Goal: Task Accomplishment & Management: Manage account settings

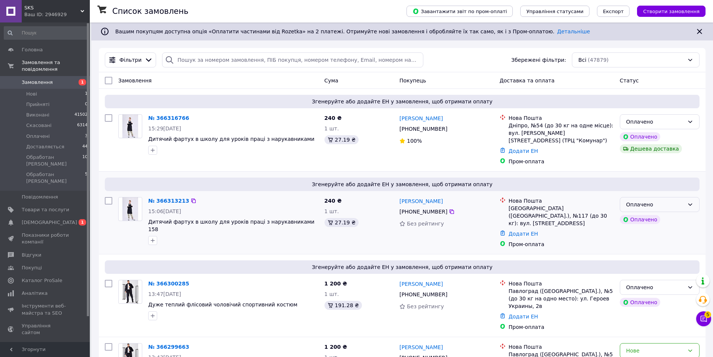
click at [665, 200] on div "Оплачено" at bounding box center [655, 204] width 58 height 8
click at [653, 210] on li "Прийнято" at bounding box center [659, 213] width 79 height 13
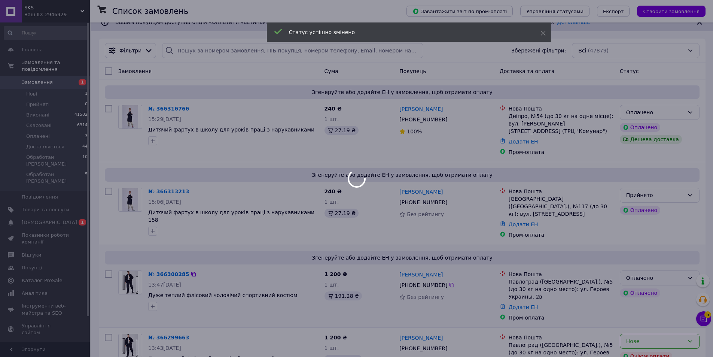
scroll to position [75, 0]
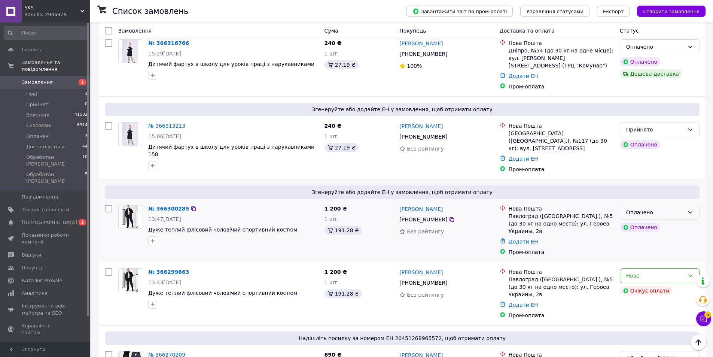
click at [654, 208] on div "Оплачено" at bounding box center [655, 212] width 58 height 8
click at [645, 214] on li "Прийнято" at bounding box center [659, 213] width 79 height 13
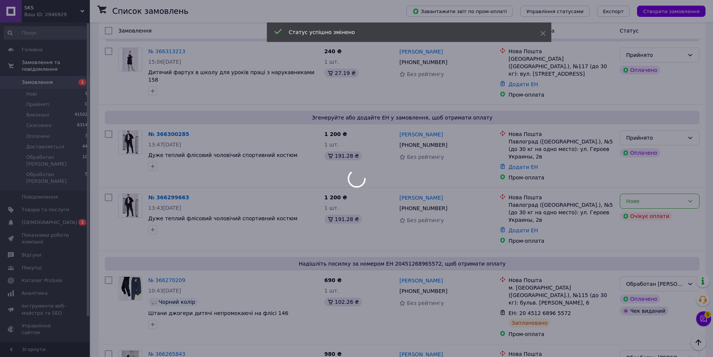
scroll to position [150, 0]
click at [663, 186] on div at bounding box center [356, 178] width 713 height 357
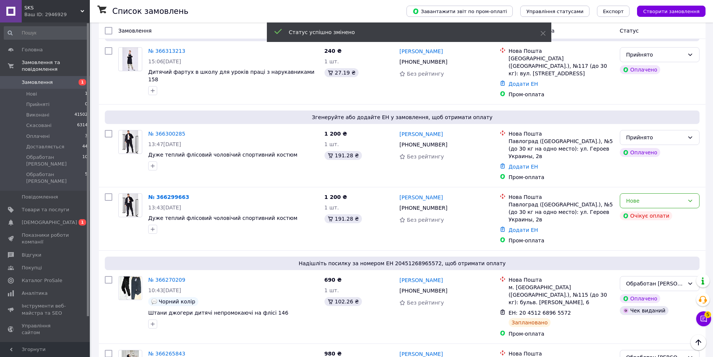
click at [663, 196] on div "Нове" at bounding box center [655, 200] width 58 height 8
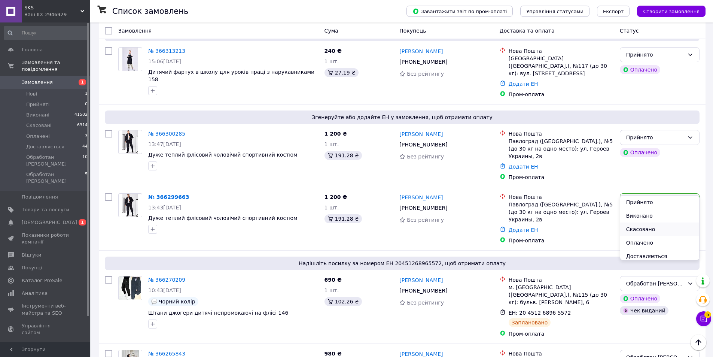
click at [644, 228] on li "Скасовано" at bounding box center [659, 228] width 79 height 13
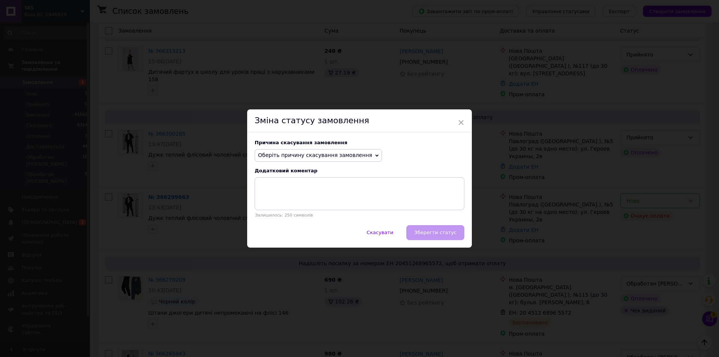
click at [334, 150] on span "Оберіть причину скасування замовлення" at bounding box center [317, 155] width 127 height 13
click at [293, 191] on li "Оплата не надійшла" at bounding box center [318, 191] width 126 height 10
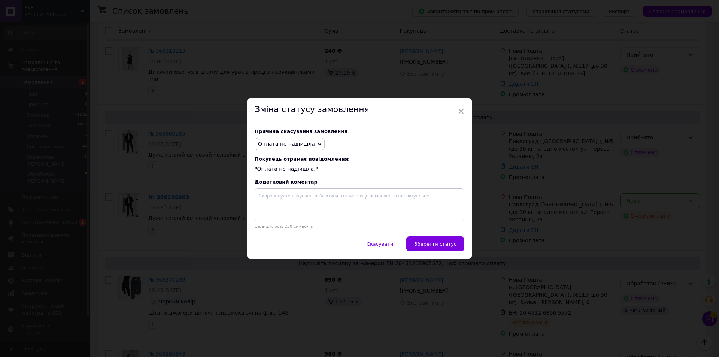
click at [295, 145] on span "Оплата не надійшла" at bounding box center [286, 144] width 57 height 6
click at [285, 199] on li "Замовлення-дублікат" at bounding box center [289, 197] width 69 height 10
click at [437, 245] on span "Зберегти статус" at bounding box center [435, 244] width 42 height 6
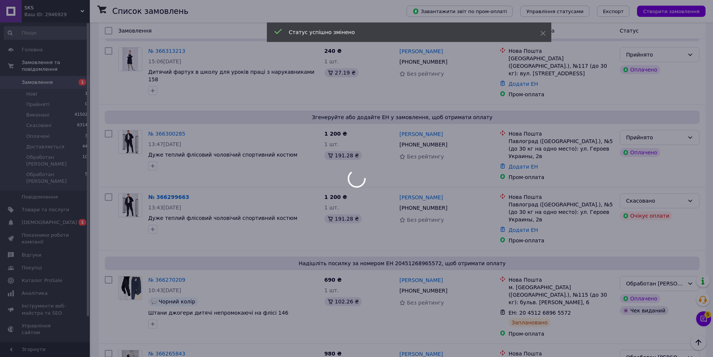
click at [701, 319] on div at bounding box center [356, 178] width 713 height 357
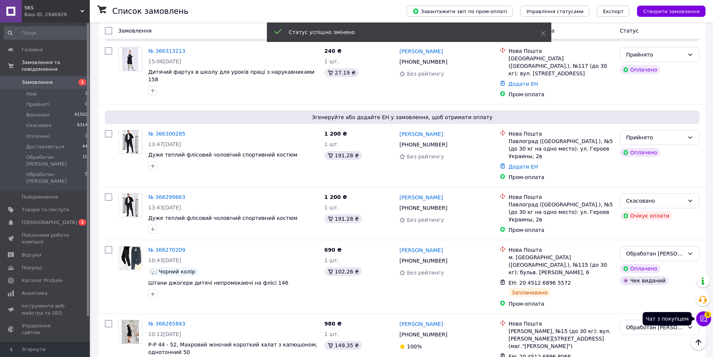
click at [702, 317] on icon at bounding box center [703, 318] width 7 height 7
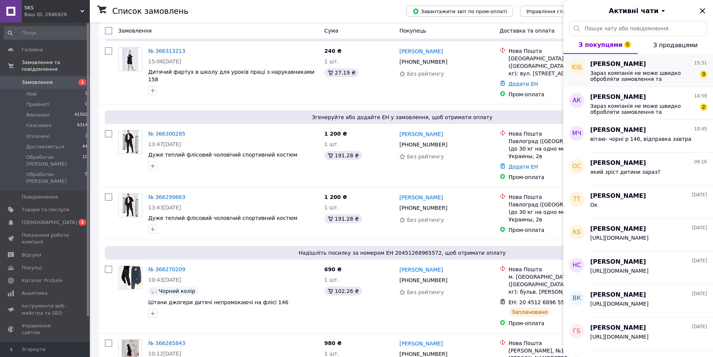
click at [634, 73] on span "Зараз компанія не може швидко обробляти замовлення та повідомлення, оскільки за…" at bounding box center [643, 76] width 106 height 12
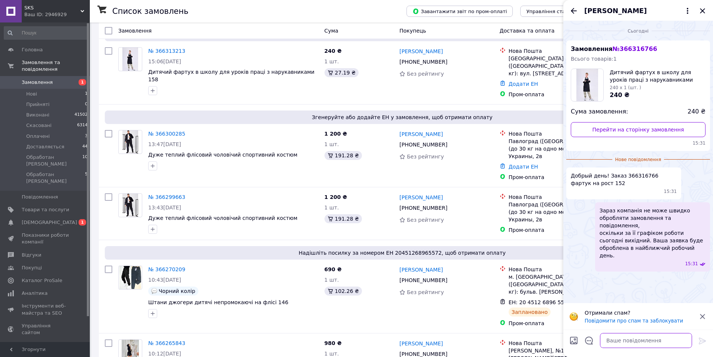
click at [625, 338] on textarea at bounding box center [646, 340] width 92 height 15
type textarea "Вітаю, дякую"
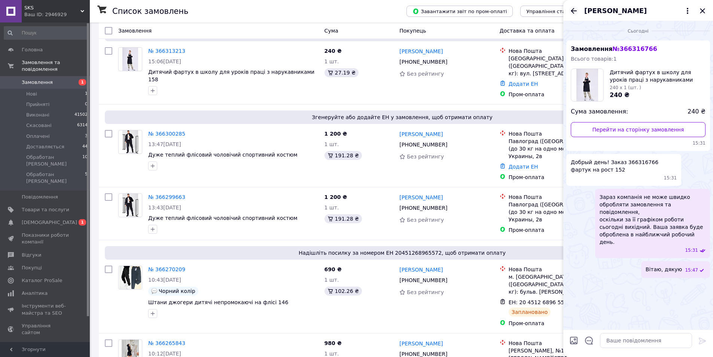
click at [572, 10] on icon "Назад" at bounding box center [574, 11] width 6 height 6
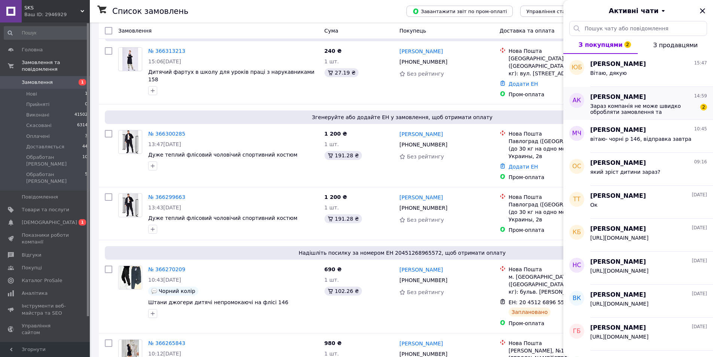
click at [666, 109] on span "Зараз компанія не може швидко обробляти замовлення та повідомлення, оскільки за…" at bounding box center [643, 109] width 106 height 12
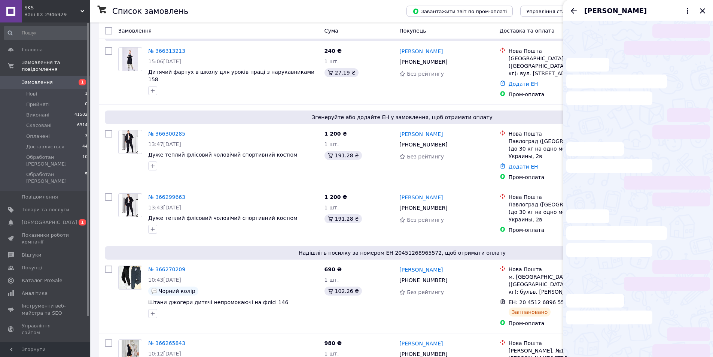
scroll to position [52, 0]
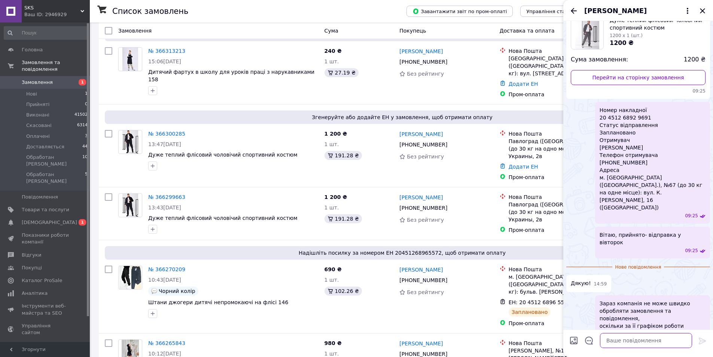
click at [629, 339] on textarea at bounding box center [646, 340] width 92 height 15
type textarea "Будь ласка"
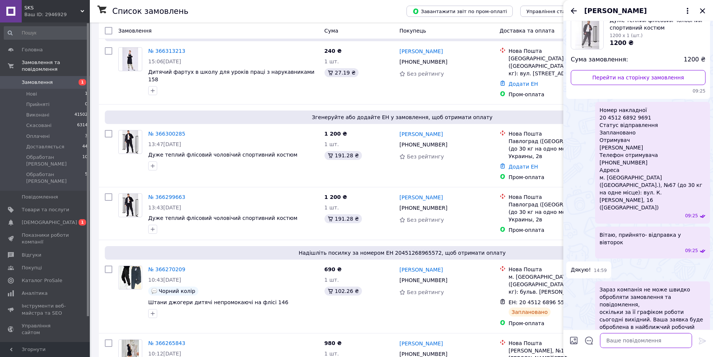
scroll to position [59, 0]
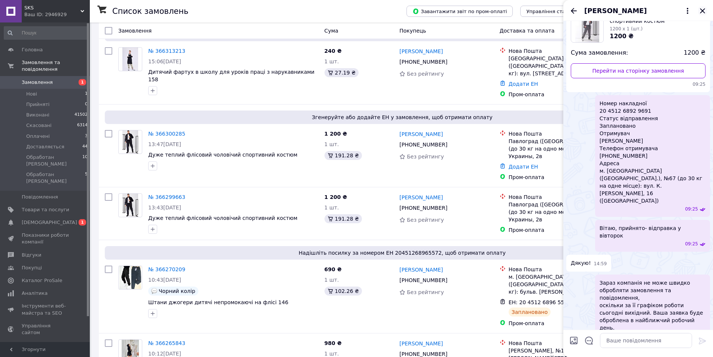
click at [702, 14] on icon "Закрити" at bounding box center [702, 10] width 9 height 9
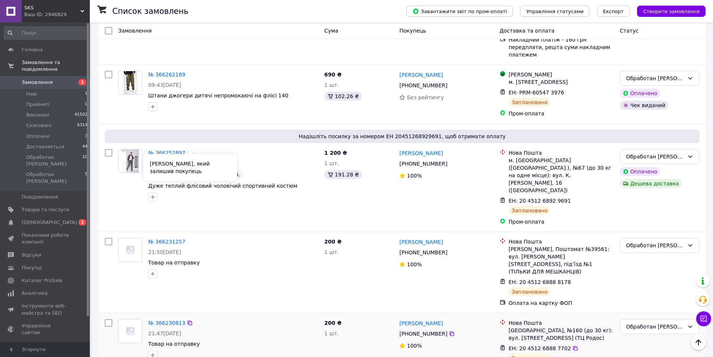
scroll to position [599, 0]
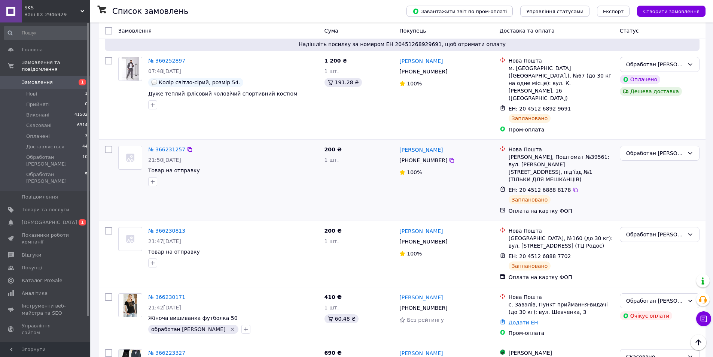
click at [158, 146] on link "№ 366231257" at bounding box center [166, 149] width 37 height 6
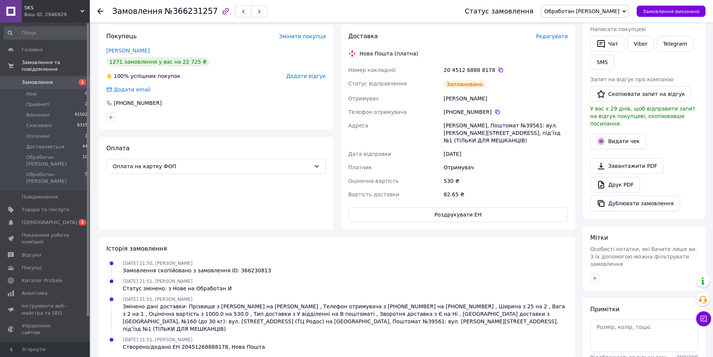
scroll to position [125, 0]
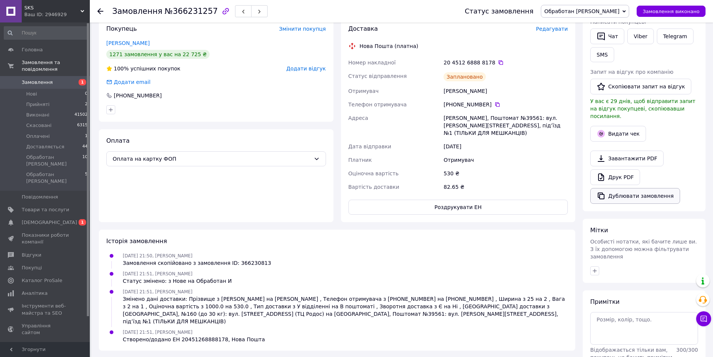
click at [622, 191] on button "Дублювати замовлення" at bounding box center [635, 196] width 90 height 16
click at [45, 79] on span "Замовлення" at bounding box center [37, 82] width 31 height 7
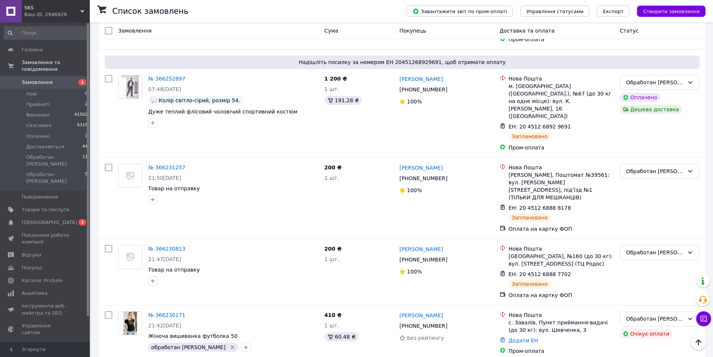
scroll to position [636, 0]
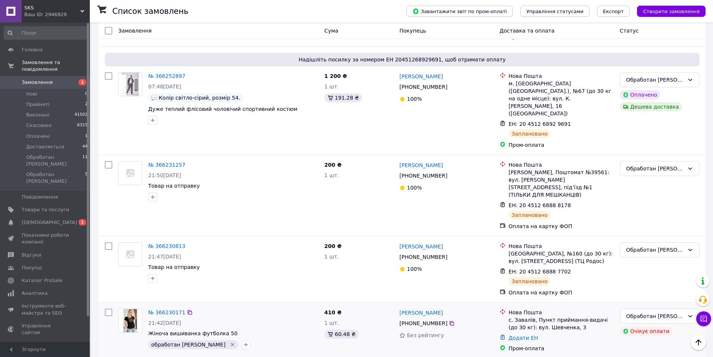
click at [423, 320] on span "[PHONE_NUMBER]" at bounding box center [423, 323] width 48 height 6
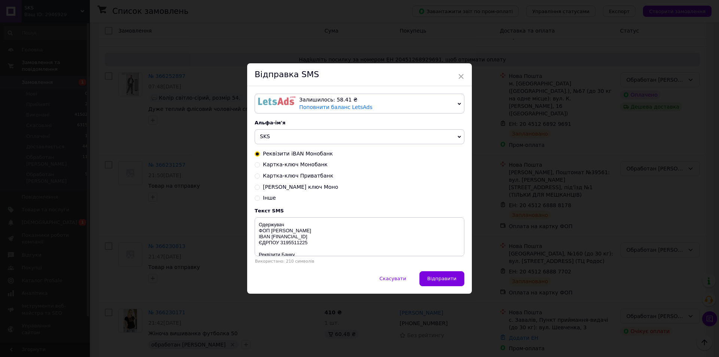
click at [253, 166] on div "Залишилось: 58.41 ₴ Поповнити баланс LetsAds Підключити SMSClub Альфа-ім'я SKS …" at bounding box center [359, 178] width 225 height 185
click at [255, 166] on input "Картка-ключ Монобанк" at bounding box center [256, 163] width 5 height 5
radio input "true"
radio input "false"
type textarea "Монобанк (Універсалбанк) [CREDIT_CARD_NUMBER] ФОП [PERSON_NAME] Призначення: Оп…"
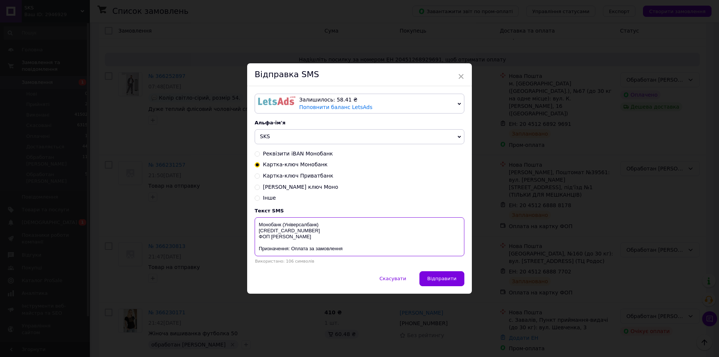
drag, startPoint x: 258, startPoint y: 223, endPoint x: 340, endPoint y: 239, distance: 83.9
click at [340, 239] on textarea "Монобанк (Універсалбанк) [CREDIT_CARD_NUMBER] ФОП [PERSON_NAME] Призначення: Оп…" at bounding box center [359, 236] width 210 height 39
click at [460, 75] on span "×" at bounding box center [460, 76] width 7 height 13
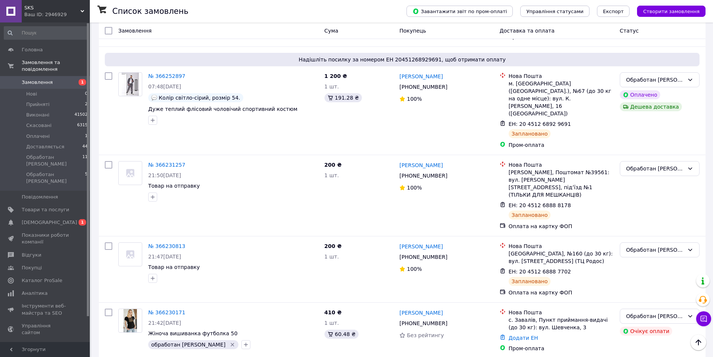
click at [39, 79] on span "Замовлення" at bounding box center [37, 82] width 31 height 7
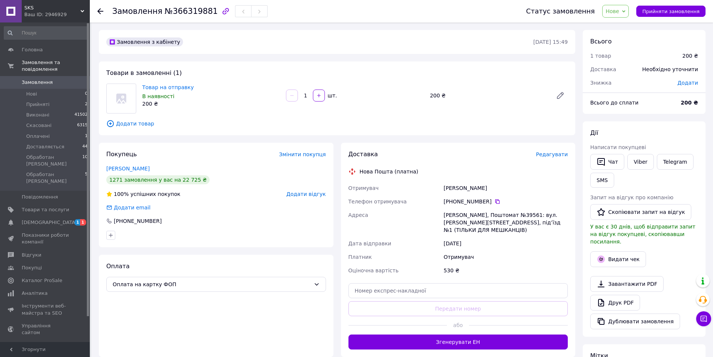
click at [625, 11] on icon at bounding box center [623, 11] width 3 height 2
click at [631, 80] on li "Обработан [PERSON_NAME]" at bounding box center [641, 82] width 77 height 11
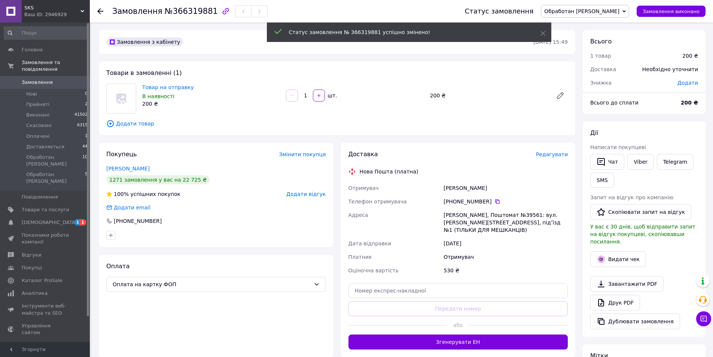
click at [556, 155] on span "Редагувати" at bounding box center [552, 154] width 32 height 6
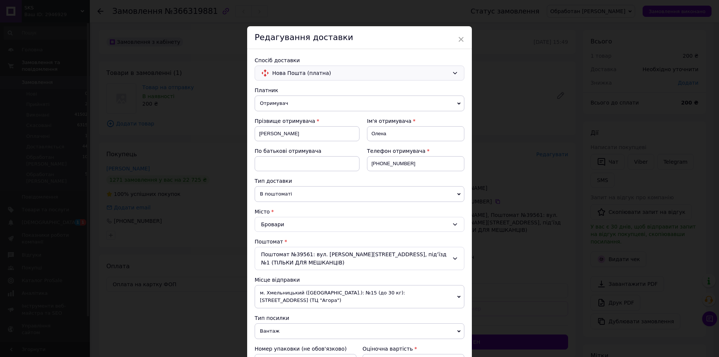
click at [287, 73] on span "Нова Пошта (платна)" at bounding box center [360, 73] width 177 height 8
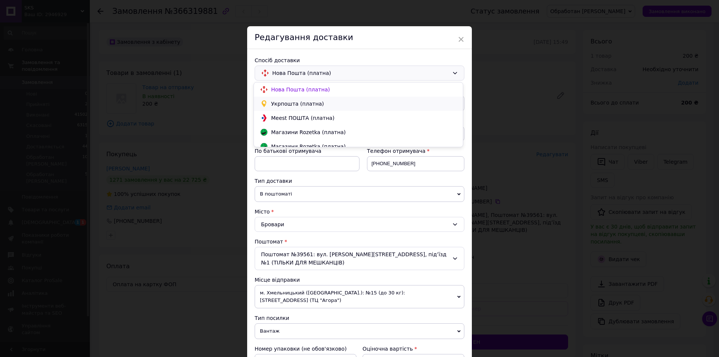
click at [285, 100] on span "Укрпошта (платна)" at bounding box center [364, 103] width 186 height 7
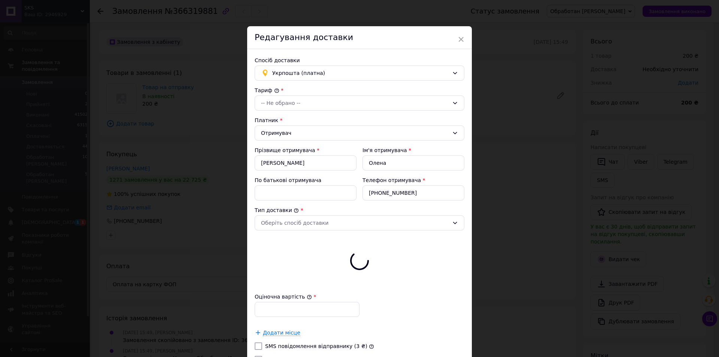
type input "200"
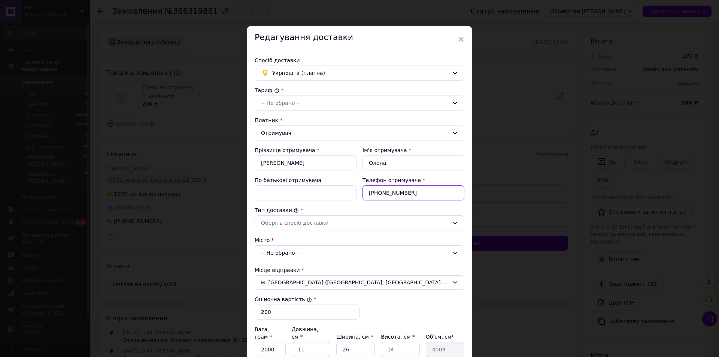
drag, startPoint x: 407, startPoint y: 192, endPoint x: 376, endPoint y: 196, distance: 31.3
click at [376, 196] on input "[PHONE_NUMBER]" at bounding box center [413, 192] width 102 height 15
paste input "0413886"
type input "+380930413886"
drag, startPoint x: 384, startPoint y: 164, endPoint x: 361, endPoint y: 164, distance: 22.8
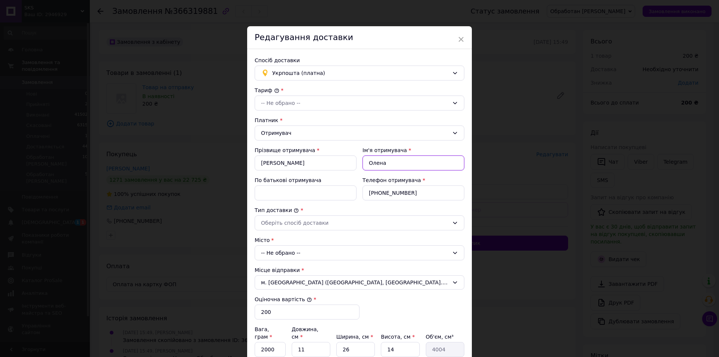
click at [361, 164] on div "Ім'я отримувача * Олена" at bounding box center [413, 158] width 108 height 30
type input "Сергій"
drag, startPoint x: 284, startPoint y: 165, endPoint x: 259, endPoint y: 165, distance: 24.7
click at [259, 165] on input "[PERSON_NAME]" at bounding box center [305, 162] width 102 height 15
type input "Пісоцький"
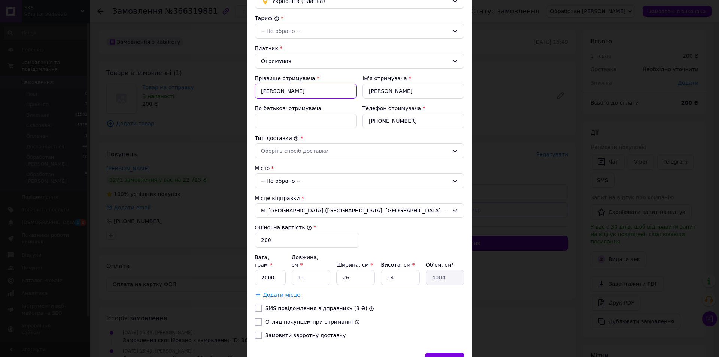
scroll to position [75, 0]
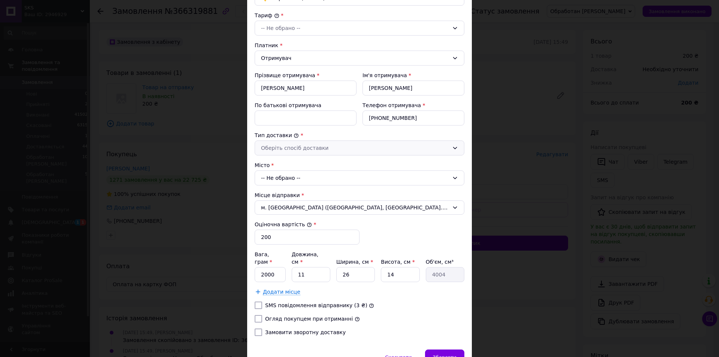
click at [280, 152] on div "Оберіть спосіб доставки" at bounding box center [359, 147] width 210 height 15
click at [281, 165] on li "Склад - склад" at bounding box center [358, 163] width 209 height 13
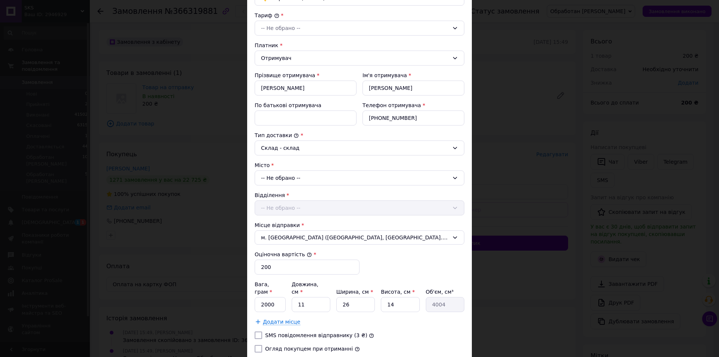
click at [289, 177] on div "-- Не обрано --" at bounding box center [359, 177] width 210 height 15
type input "холодна балка"
click at [297, 210] on span "Холодна Балка" at bounding box center [284, 210] width 42 height 6
click at [298, 208] on div "-- Не обрано --" at bounding box center [359, 207] width 210 height 15
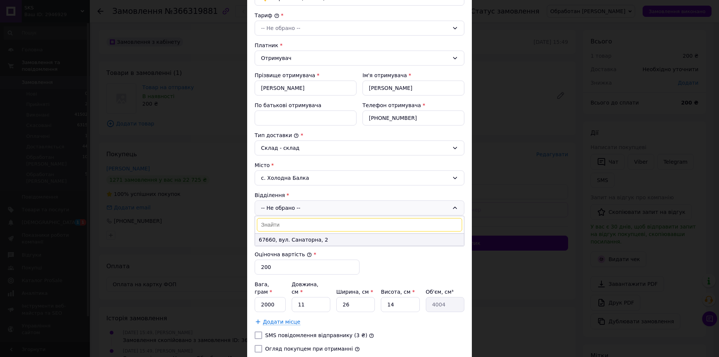
click at [307, 238] on li "67660, вул. Санаторна, 2" at bounding box center [359, 240] width 209 height 12
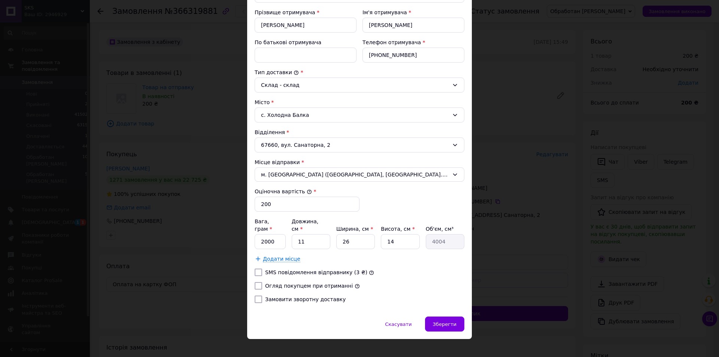
scroll to position [138, 0]
click at [449, 321] on div "Зберегти" at bounding box center [444, 322] width 39 height 15
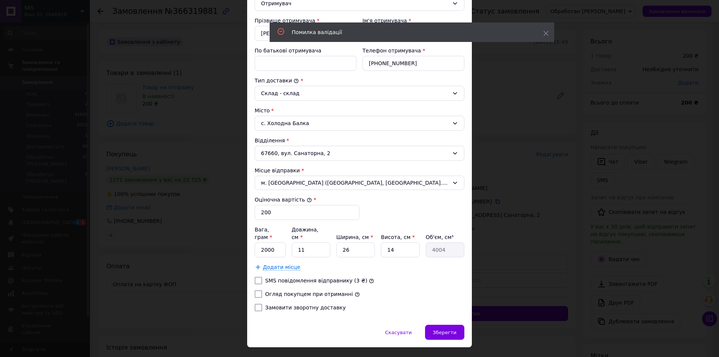
scroll to position [147, 0]
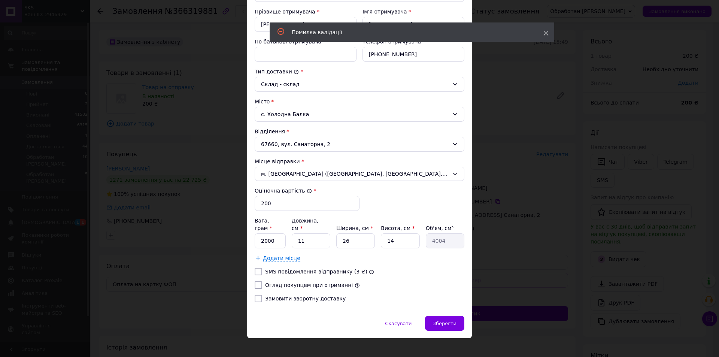
click at [544, 34] on icon at bounding box center [545, 33] width 5 height 5
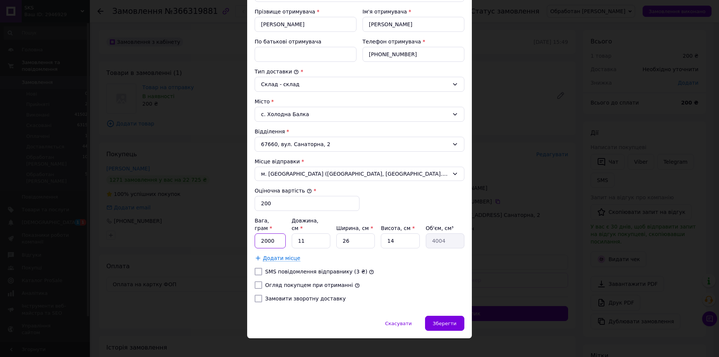
click at [280, 233] on input "2000" at bounding box center [269, 240] width 31 height 15
drag, startPoint x: 453, startPoint y: 320, endPoint x: 437, endPoint y: 309, distance: 18.6
click at [452, 320] on div "Зберегти" at bounding box center [444, 322] width 39 height 15
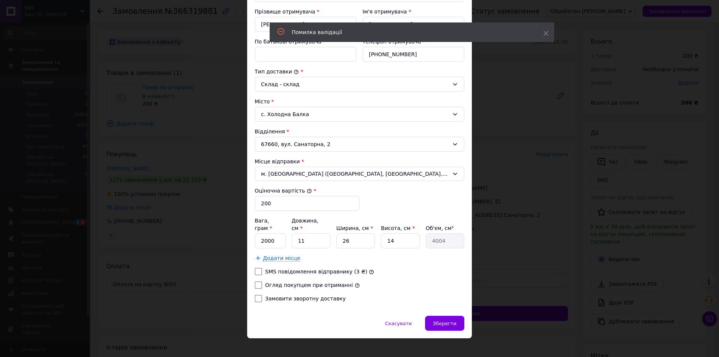
scroll to position [0, 0]
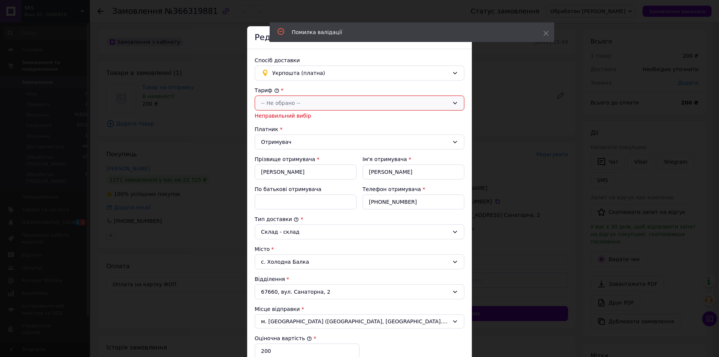
click at [285, 103] on div "-- Не обрано --" at bounding box center [355, 103] width 188 height 8
click at [281, 118] on li "Стандарт" at bounding box center [358, 118] width 209 height 13
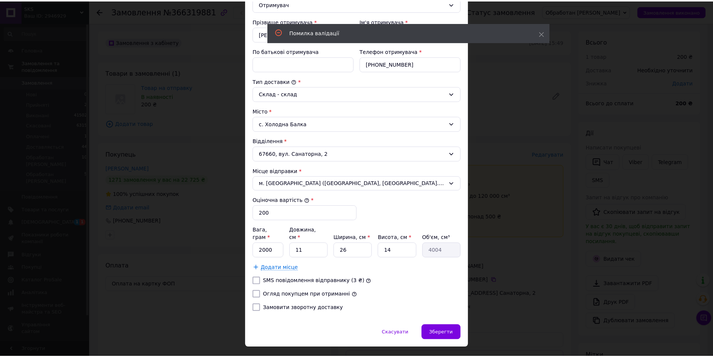
scroll to position [138, 0]
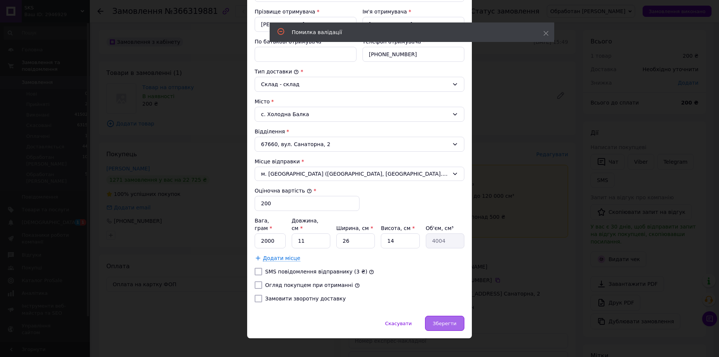
click at [448, 320] on span "Зберегти" at bounding box center [445, 323] width 24 height 6
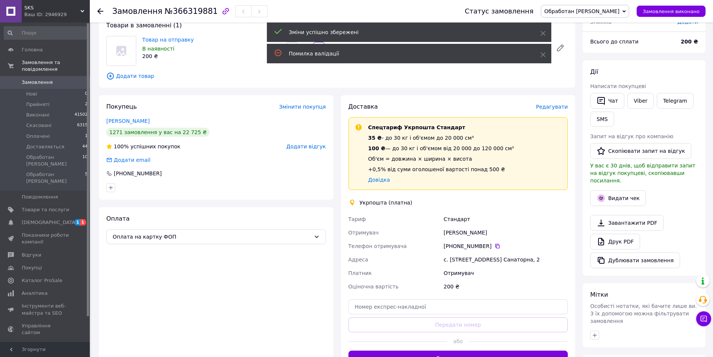
scroll to position [75, 0]
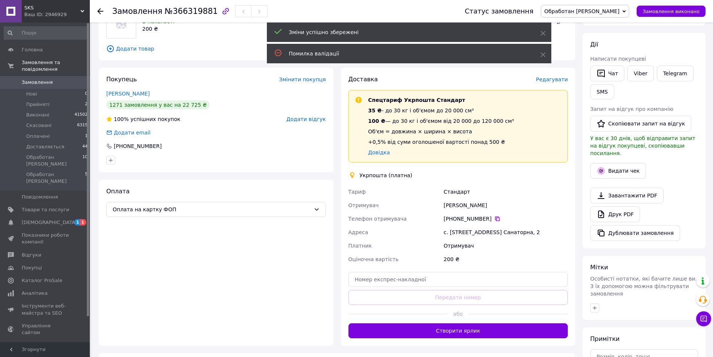
click at [494, 218] on icon at bounding box center [497, 219] width 6 height 6
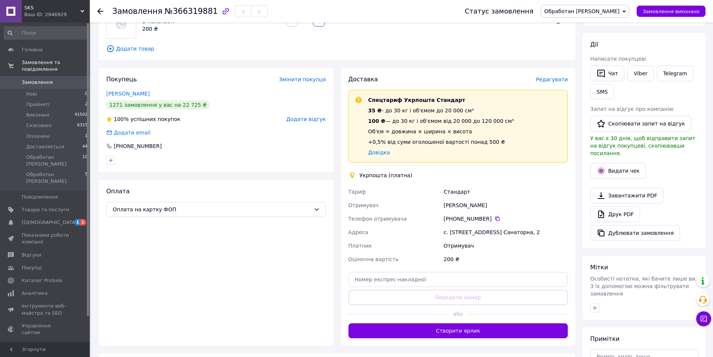
drag, startPoint x: 349, startPoint y: 201, endPoint x: 555, endPoint y: 234, distance: 208.4
click at [555, 234] on div "Тариф Стандарт Отримувач Сергій Пісоцький Телефон отримувача +380 93 041 38 86 …" at bounding box center [458, 225] width 223 height 81
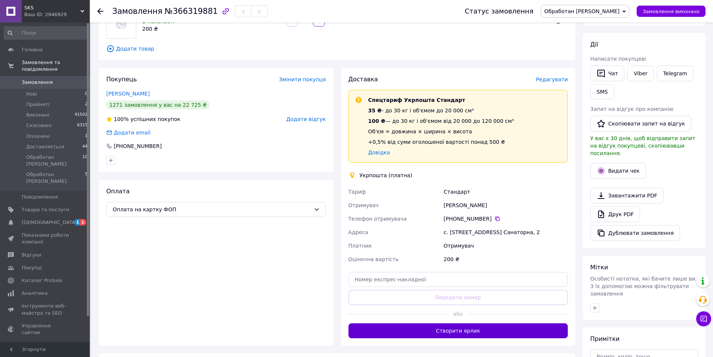
copy div "Отримувач Сергій Пісоцький Телефон отримувача +380 93 041 38 86   Адреса с. Хол…"
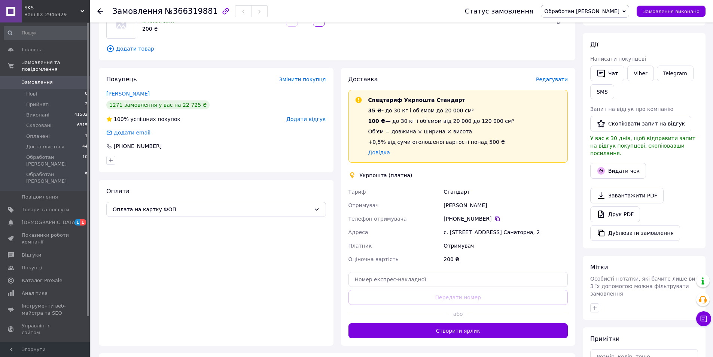
click at [52, 79] on span "Замовлення" at bounding box center [46, 82] width 48 height 7
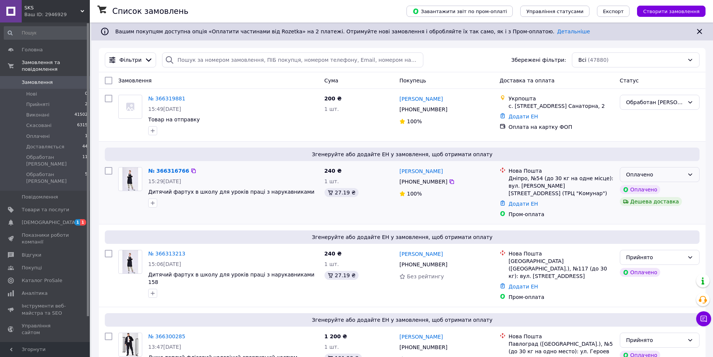
click at [653, 174] on div "Оплачено" at bounding box center [655, 174] width 58 height 8
click at [650, 192] on li "Прийнято" at bounding box center [659, 190] width 79 height 13
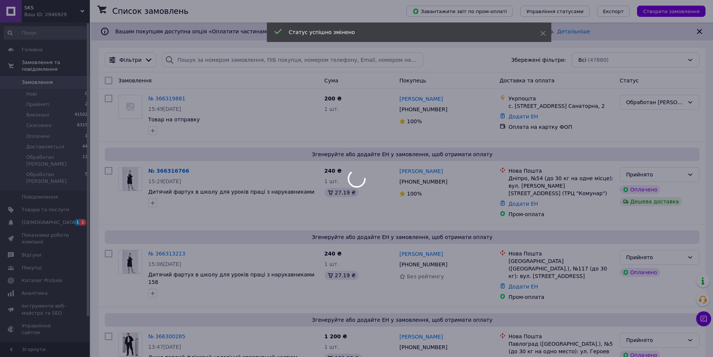
click at [39, 190] on div at bounding box center [356, 178] width 713 height 357
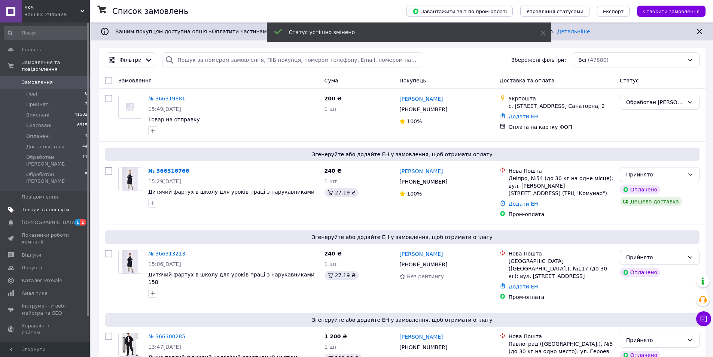
click at [42, 206] on span "Товари та послуги" at bounding box center [46, 209] width 48 height 7
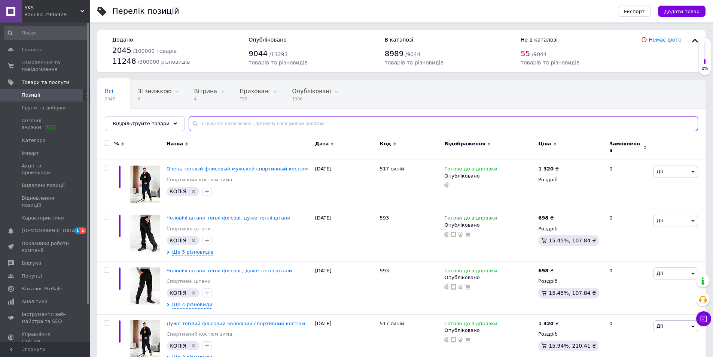
click at [216, 125] on input "text" at bounding box center [443, 123] width 509 height 15
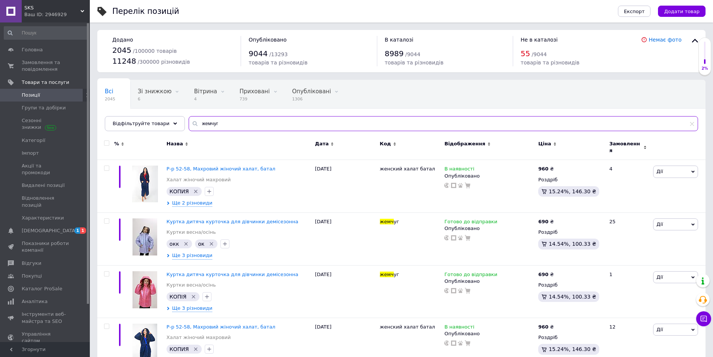
type input "жемчуг"
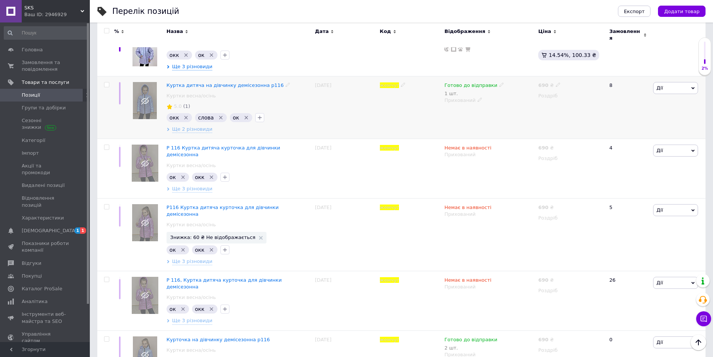
scroll to position [309, 0]
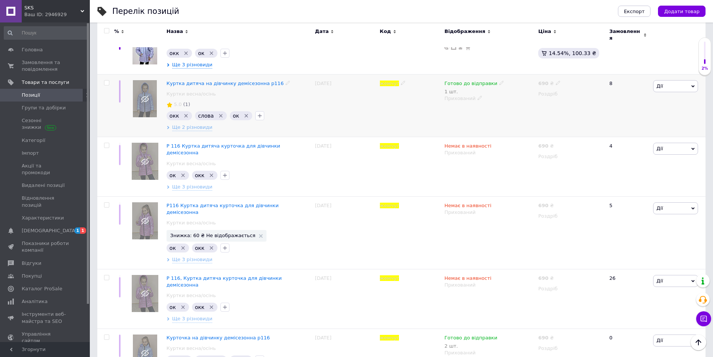
drag, startPoint x: 106, startPoint y: 71, endPoint x: 119, endPoint y: 71, distance: 12.3
click at [107, 80] on input "checkbox" at bounding box center [106, 82] width 5 height 5
checkbox input "true"
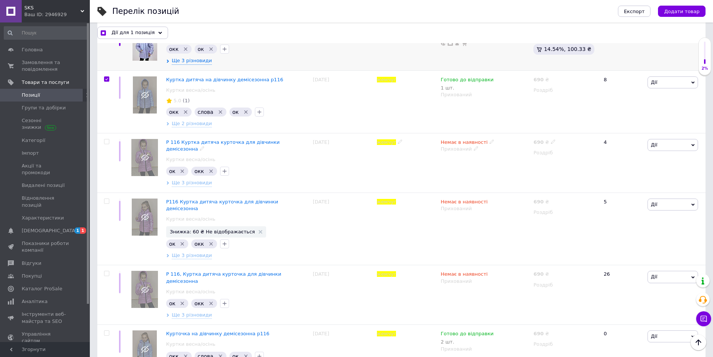
scroll to position [309, 0]
click at [39, 61] on span "Замовлення та повідомлення" at bounding box center [46, 65] width 48 height 13
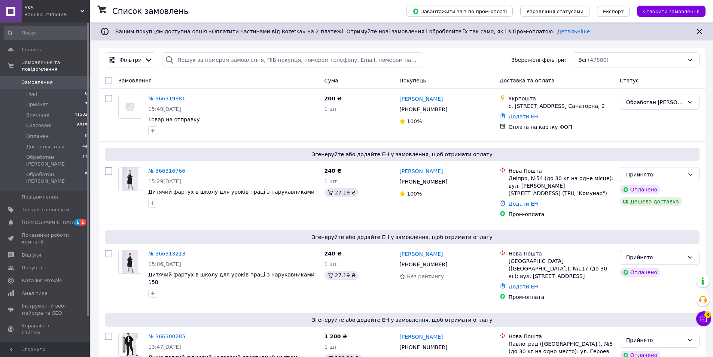
click at [710, 322] on div "Чат з покупцем 3" at bounding box center [703, 318] width 15 height 15
click at [706, 320] on icon at bounding box center [704, 318] width 6 height 6
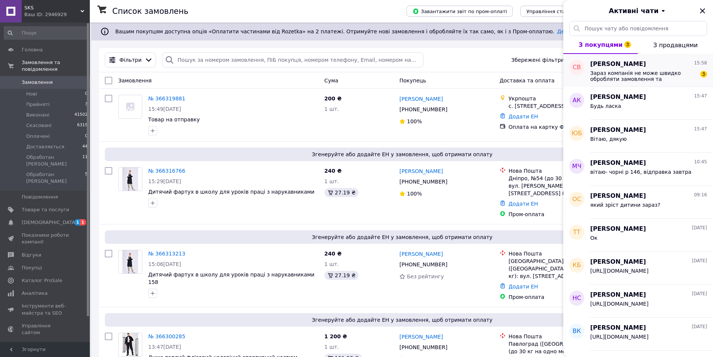
click at [647, 73] on span "Зараз компанія не може швидко обробляти замовлення та повідомлення, оскільки за…" at bounding box center [643, 76] width 106 height 12
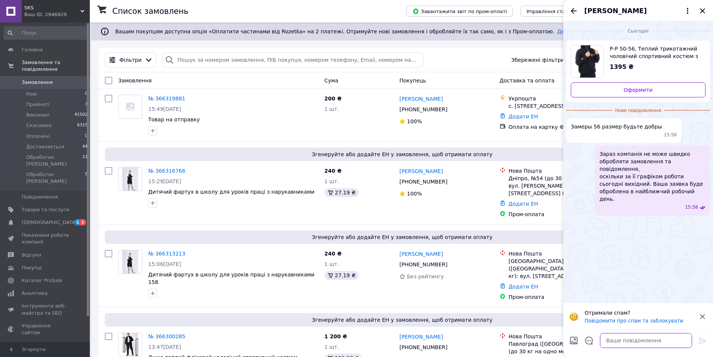
click at [616, 341] on textarea at bounding box center [646, 340] width 92 height 15
type textarea "Вітаю, який зріст у вас?"
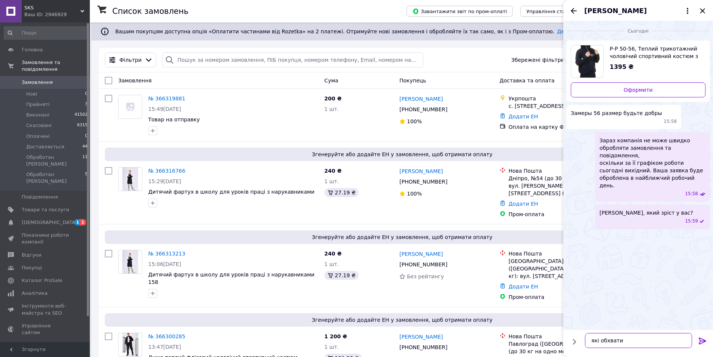
type textarea "які обхвати?"
click at [702, 9] on icon "Закрити" at bounding box center [702, 10] width 9 height 9
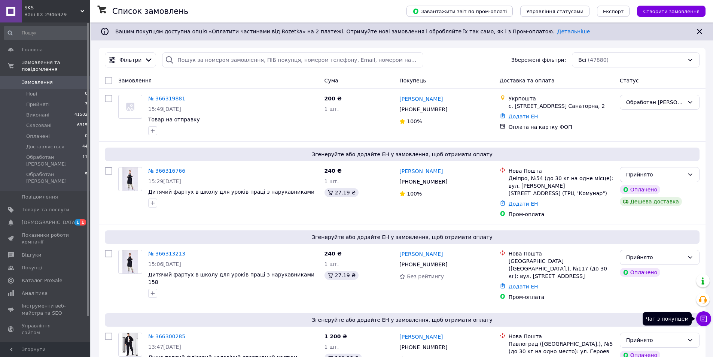
click at [697, 317] on button "Чат з покупцем" at bounding box center [703, 318] width 15 height 15
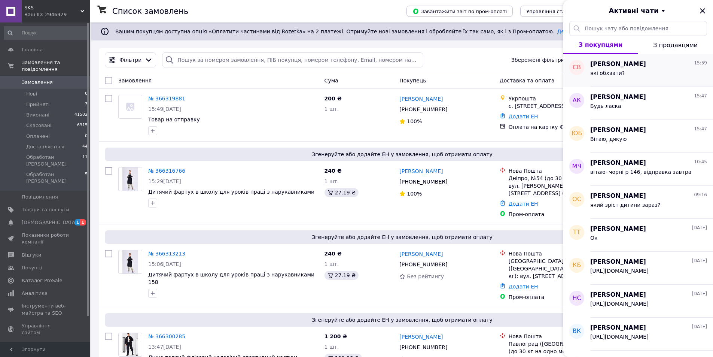
click at [651, 76] on div "які обхвати?" at bounding box center [648, 74] width 117 height 12
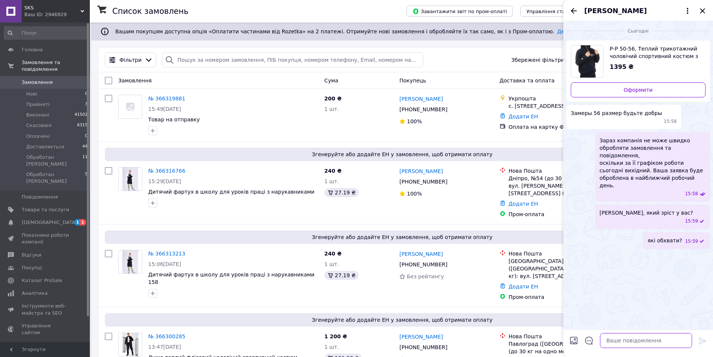
click at [624, 338] on textarea at bounding box center [646, 340] width 92 height 15
type textarea "груди та бедра"
click at [702, 11] on icon "Закрити" at bounding box center [702, 10] width 5 height 5
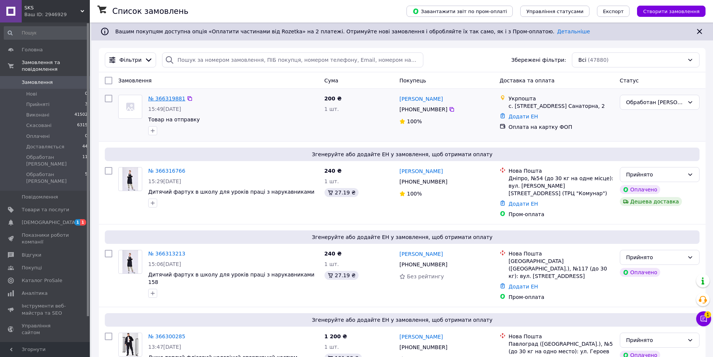
click at [165, 99] on link "№ 366319881" at bounding box center [166, 98] width 37 height 6
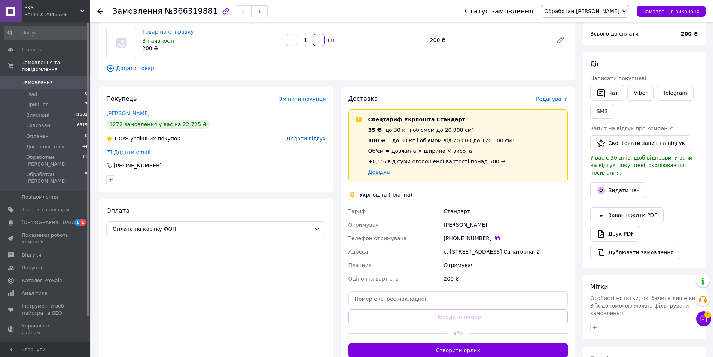
scroll to position [150, 0]
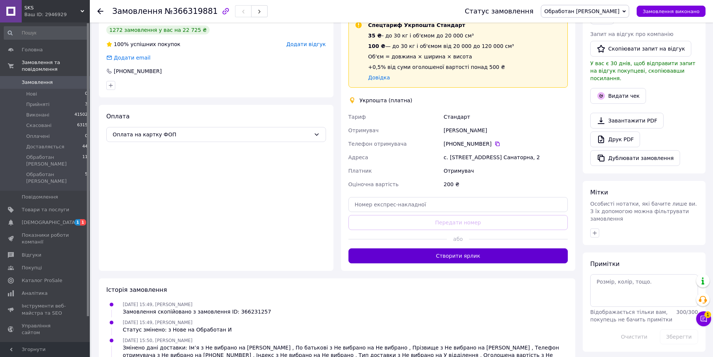
click at [451, 256] on button "Створити ярлик" at bounding box center [458, 255] width 220 height 15
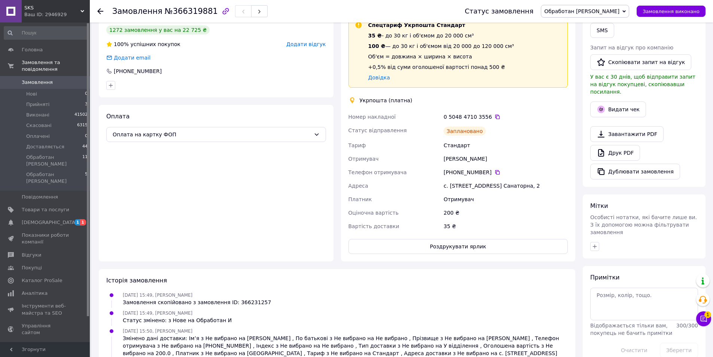
drag, startPoint x: 343, startPoint y: 107, endPoint x: 550, endPoint y: 183, distance: 220.9
click at [550, 183] on div "Доставка Редагувати Спецтариф Укрпошта Стандарт 35 ₴ - до 30 кг і об'ємом до 20…" at bounding box center [458, 127] width 235 height 268
copy div "Номер накладної 0 5048 4710 3556   Статус відправлення Заплановано Тариф Станда…"
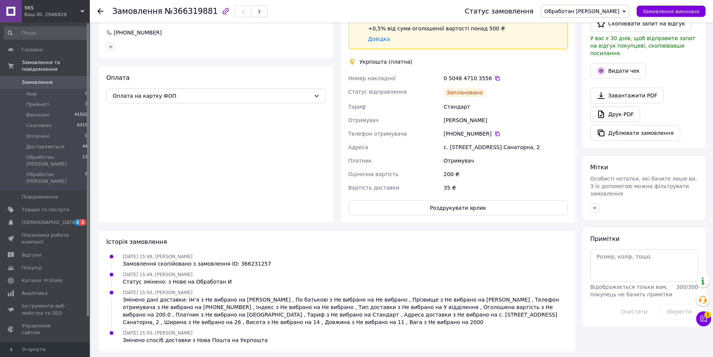
scroll to position [190, 0]
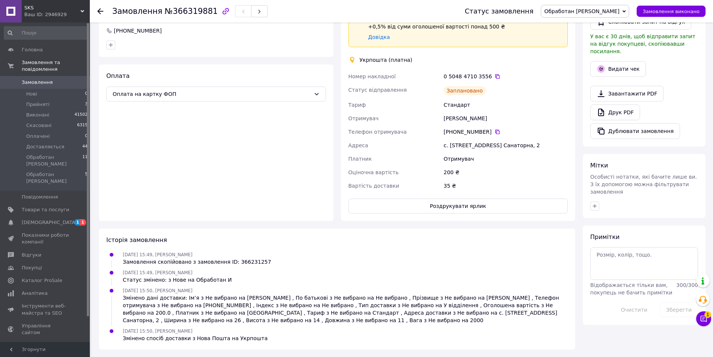
click at [40, 76] on link "Замовлення 0" at bounding box center [46, 82] width 92 height 13
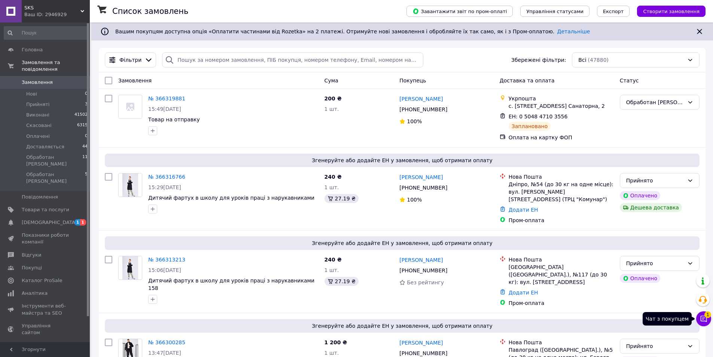
click at [701, 320] on icon at bounding box center [704, 318] width 6 height 6
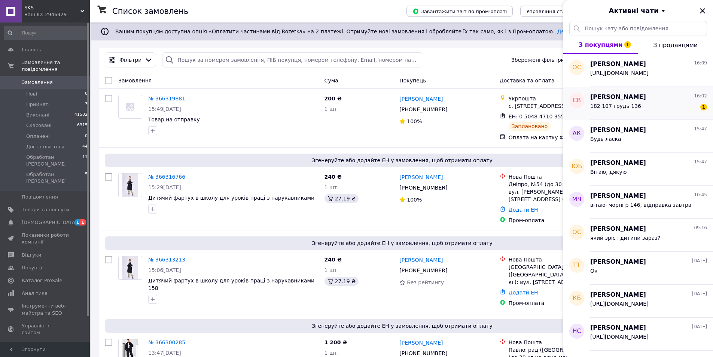
click at [674, 104] on div "182 107 грудь 136 1" at bounding box center [648, 107] width 117 height 12
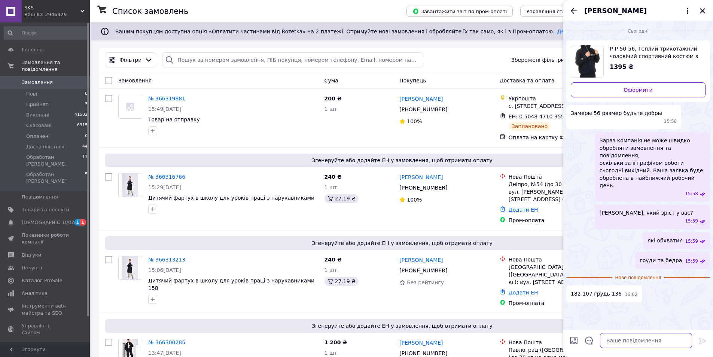
click at [631, 340] on textarea at bounding box center [646, 340] width 92 height 15
type textarea "ні, на груди 136см р 56 ні"
click at [704, 12] on icon "Закрити" at bounding box center [702, 10] width 5 height 5
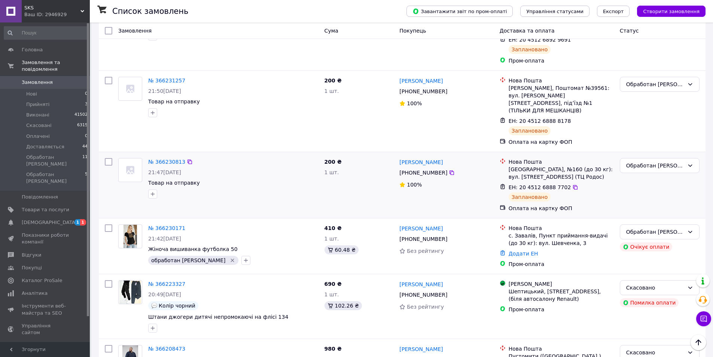
scroll to position [823, 0]
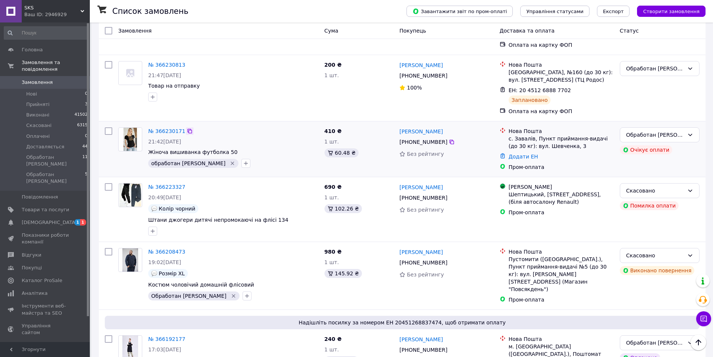
click at [187, 128] on icon at bounding box center [190, 131] width 6 height 6
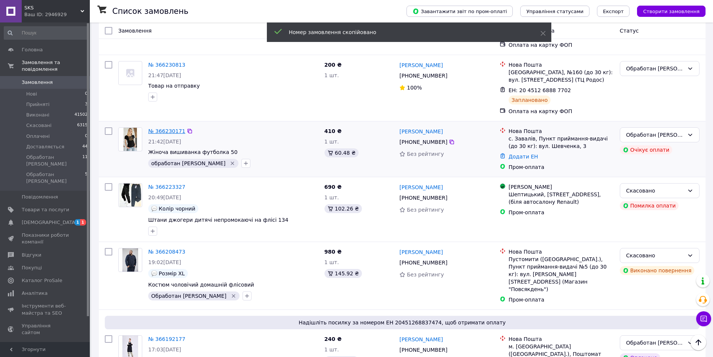
click at [163, 128] on link "№ 366230171" at bounding box center [166, 131] width 37 height 6
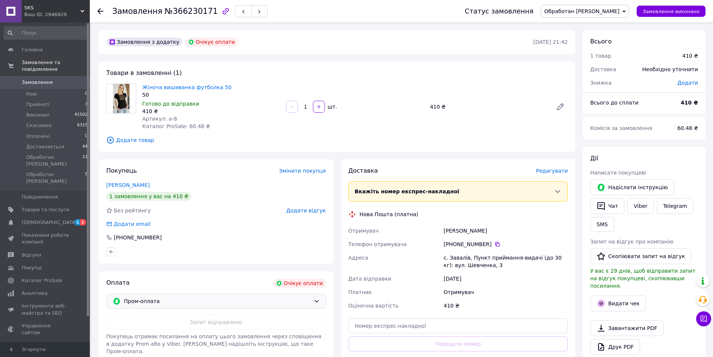
click at [138, 304] on span "Пром-оплата" at bounding box center [217, 301] width 187 height 8
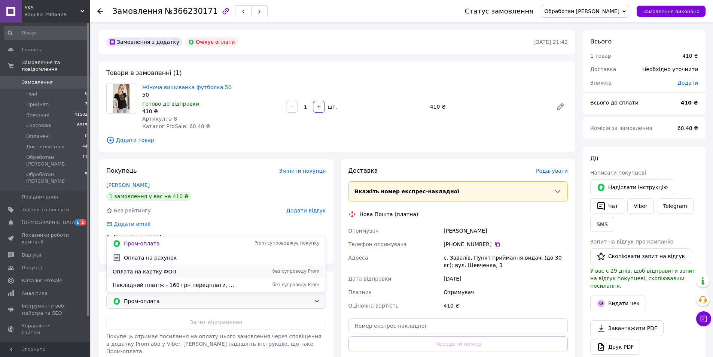
click at [151, 269] on span "Оплата на картку ФОП" at bounding box center [174, 271] width 123 height 7
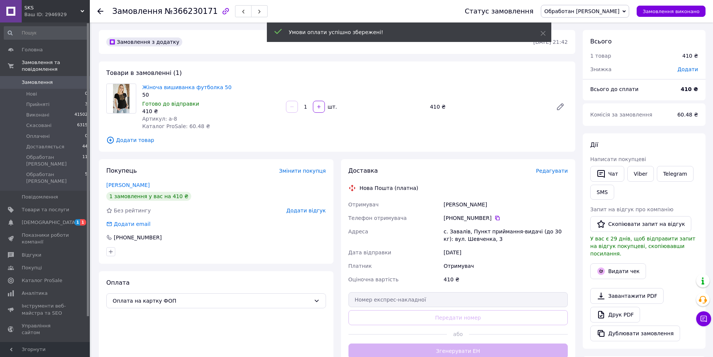
click at [555, 171] on span "Редагувати" at bounding box center [552, 171] width 32 height 6
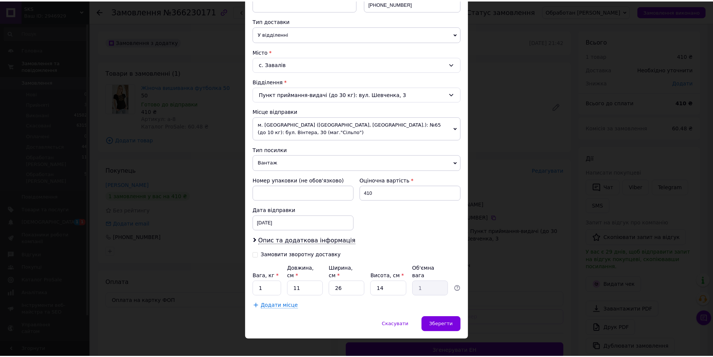
scroll to position [161, 0]
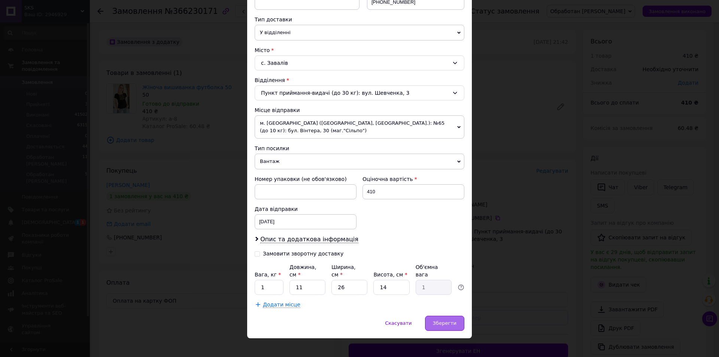
click at [445, 320] on span "Зберегти" at bounding box center [445, 323] width 24 height 6
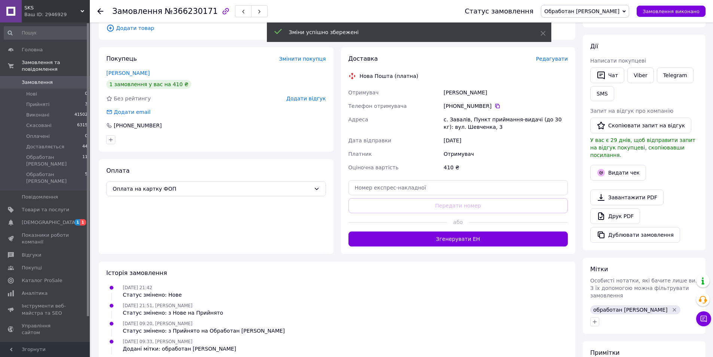
scroll to position [112, 0]
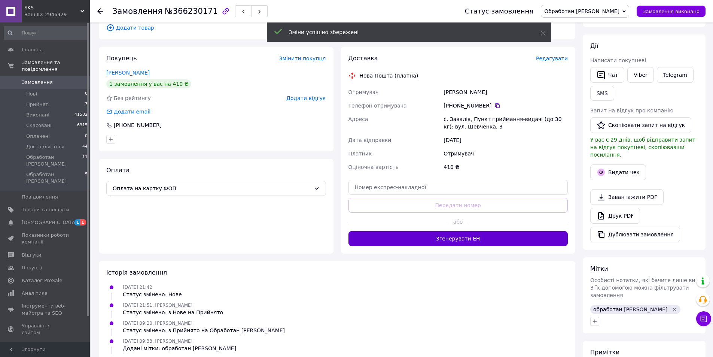
click at [461, 241] on button "Згенерувати ЕН" at bounding box center [458, 238] width 220 height 15
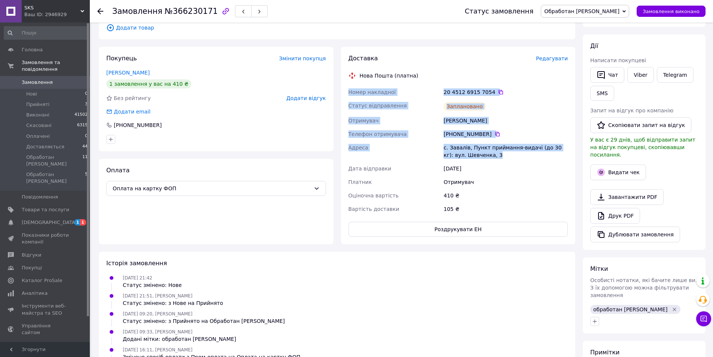
drag, startPoint x: 347, startPoint y: 82, endPoint x: 485, endPoint y: 161, distance: 159.5
click at [485, 161] on div "Доставка Редагувати Нова Пошта (платна) Номер накладної 20 4512 6915 7054   Ста…" at bounding box center [458, 145] width 235 height 197
copy div "Номер накладної 20 4512 6915 7054   Статус відправлення Заплановано Отримувач Б…"
click at [51, 79] on span "Замовлення" at bounding box center [46, 82] width 48 height 7
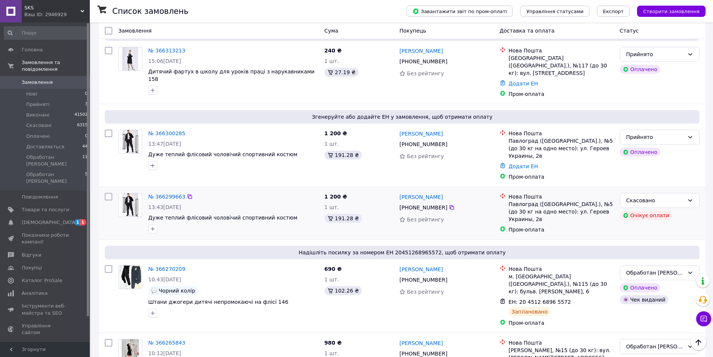
scroll to position [225, 0]
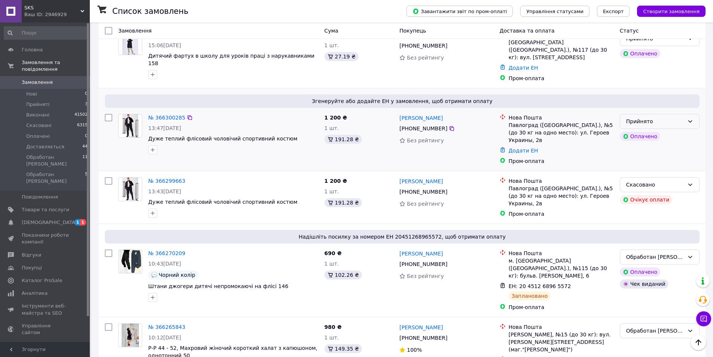
click at [668, 114] on div "Прийнято" at bounding box center [660, 121] width 80 height 15
click at [656, 174] on li "Обработан [PERSON_NAME]" at bounding box center [659, 180] width 79 height 21
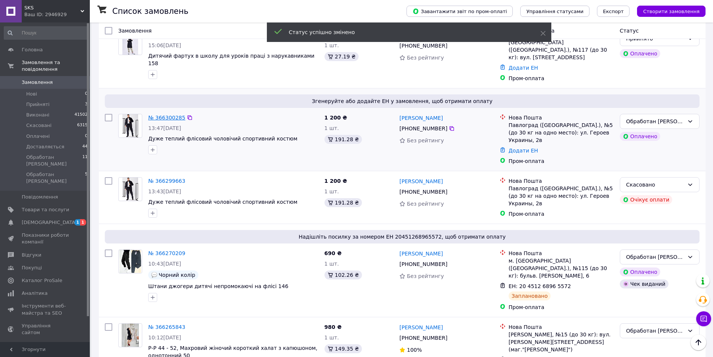
click at [169, 115] on link "№ 366300285" at bounding box center [166, 118] width 37 height 6
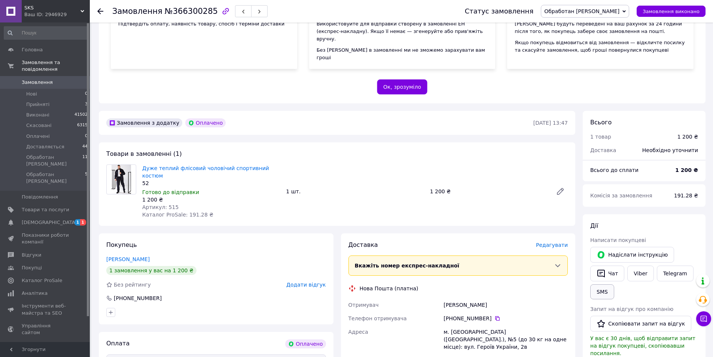
scroll to position [150, 0]
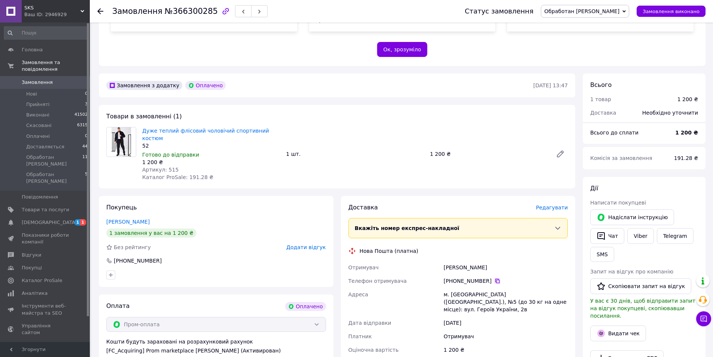
click at [495, 278] on icon at bounding box center [497, 280] width 4 height 4
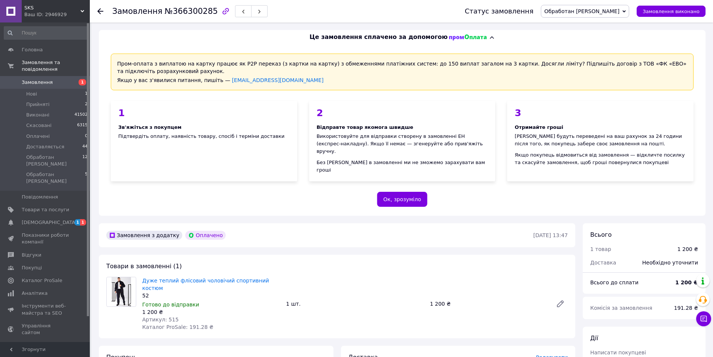
click at [42, 79] on span "Замовлення" at bounding box center [37, 82] width 31 height 7
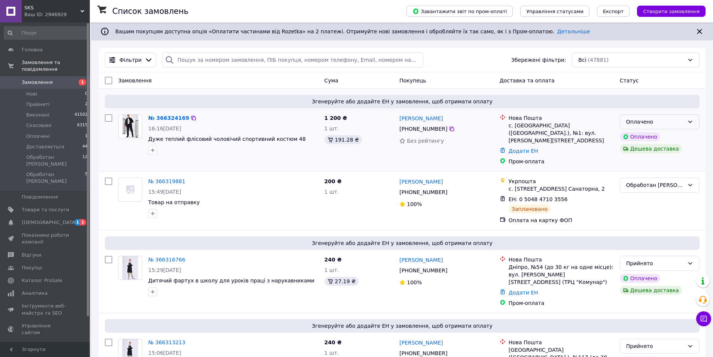
click at [655, 122] on div "Оплачено" at bounding box center [655, 122] width 58 height 8
click at [652, 191] on li "Обработан [PERSON_NAME]" at bounding box center [659, 195] width 79 height 21
click at [449, 129] on icon at bounding box center [452, 129] width 6 height 6
click at [167, 118] on link "№ 366324169" at bounding box center [166, 118] width 37 height 6
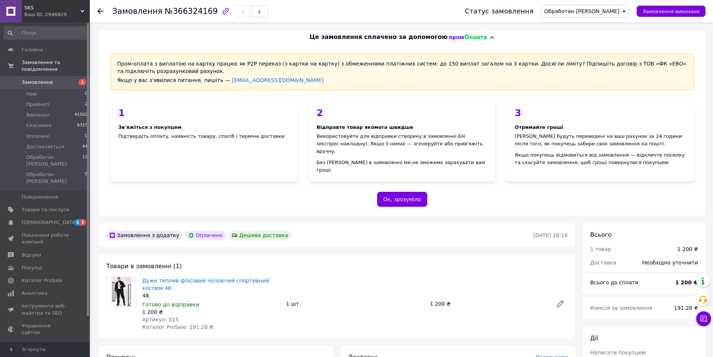
click at [55, 79] on link "Замовлення 1" at bounding box center [46, 82] width 92 height 13
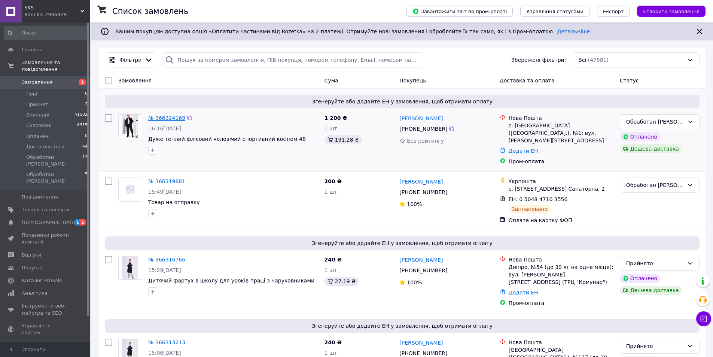
click at [162, 120] on link "№ 366324169" at bounding box center [166, 118] width 37 height 6
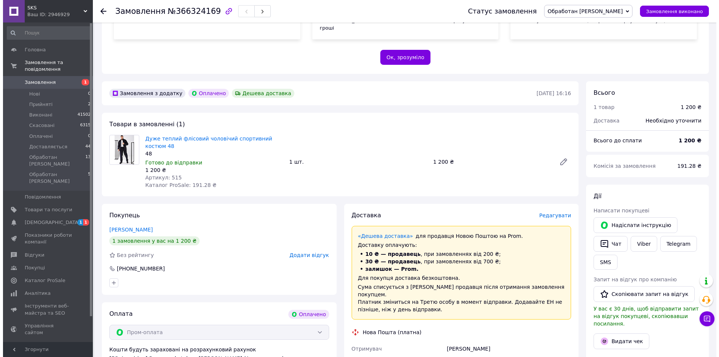
scroll to position [187, 0]
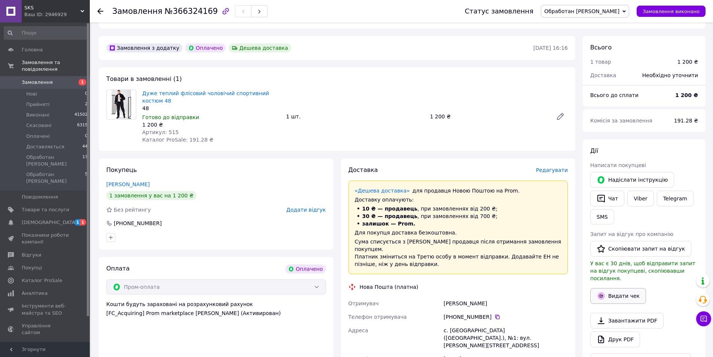
click at [614, 288] on button "Видати чек" at bounding box center [618, 296] width 56 height 16
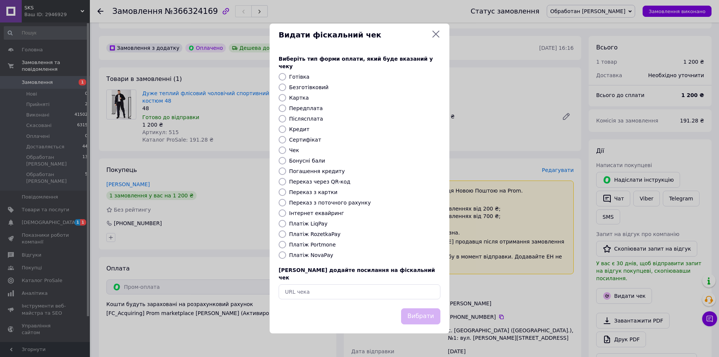
drag, startPoint x: 313, startPoint y: 234, endPoint x: 330, endPoint y: 249, distance: 23.1
click at [312, 234] on label "Платіж RozetkaPay" at bounding box center [314, 234] width 51 height 6
click at [286, 234] on input "Платіж RozetkaPay" at bounding box center [281, 233] width 7 height 7
radio input "true"
drag, startPoint x: 413, startPoint y: 305, endPoint x: 417, endPoint y: 304, distance: 4.5
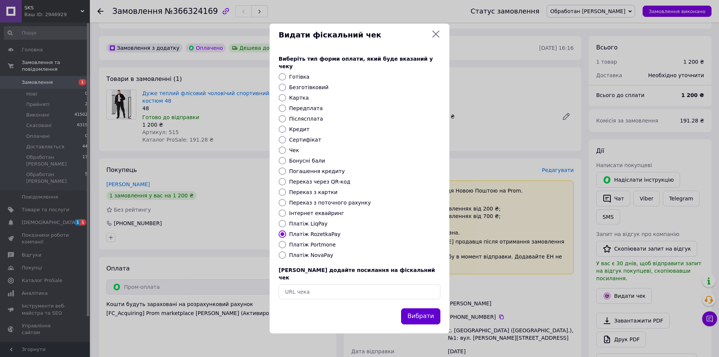
click at [413, 308] on button "Вибрати" at bounding box center [420, 316] width 39 height 16
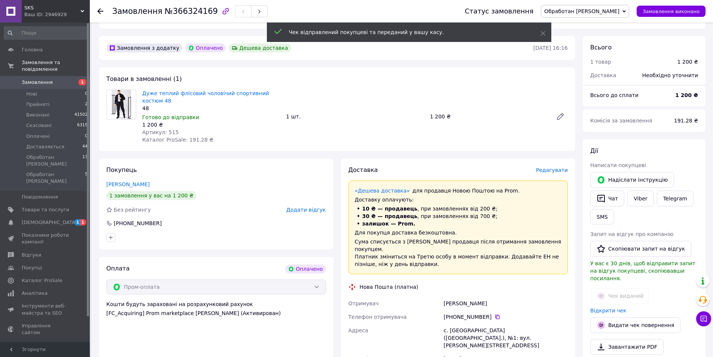
click at [560, 167] on span "Редагувати" at bounding box center [552, 170] width 32 height 6
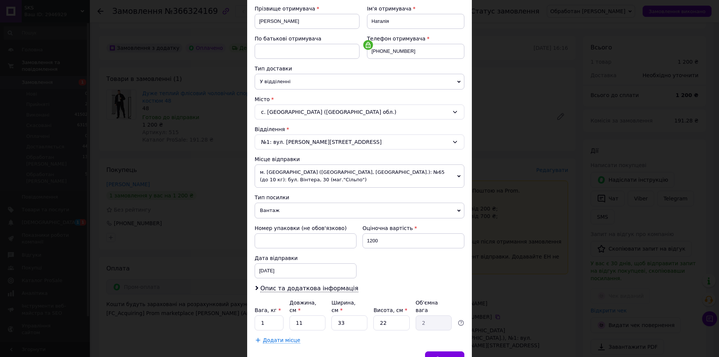
scroll to position [148, 0]
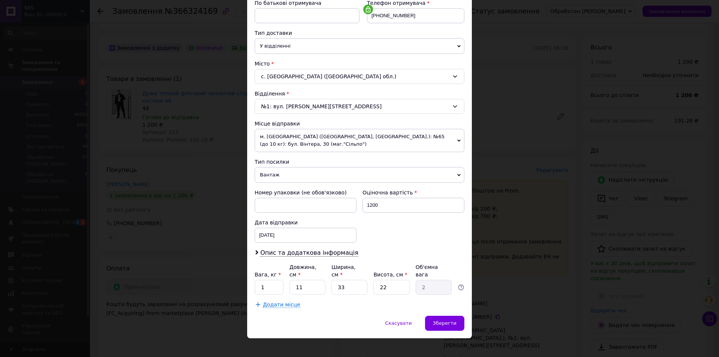
click at [284, 137] on span "м. [GEOGRAPHIC_DATA] ([GEOGRAPHIC_DATA], [GEOGRAPHIC_DATA].): №65 (до 10 кг): б…" at bounding box center [359, 140] width 210 height 23
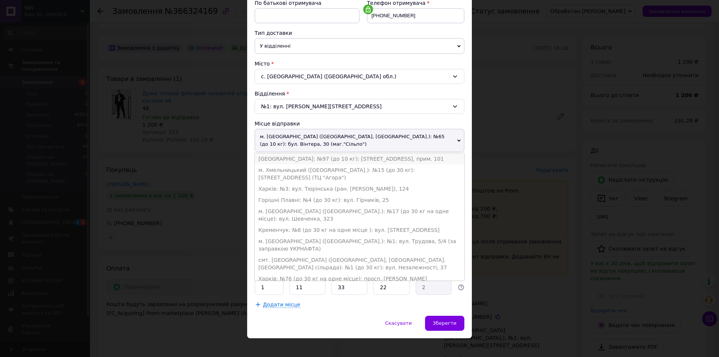
click at [287, 159] on li "[GEOGRAPHIC_DATA]: №97 (до 10 кг): [STREET_ADDRESS], прим. 101" at bounding box center [359, 158] width 210 height 11
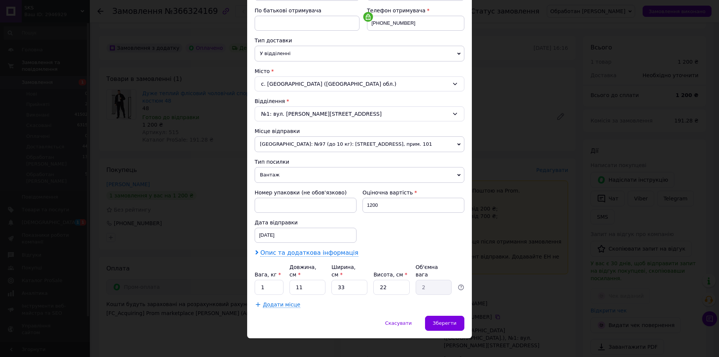
click at [281, 250] on span "Опис та додаткова інформація" at bounding box center [309, 252] width 98 height 7
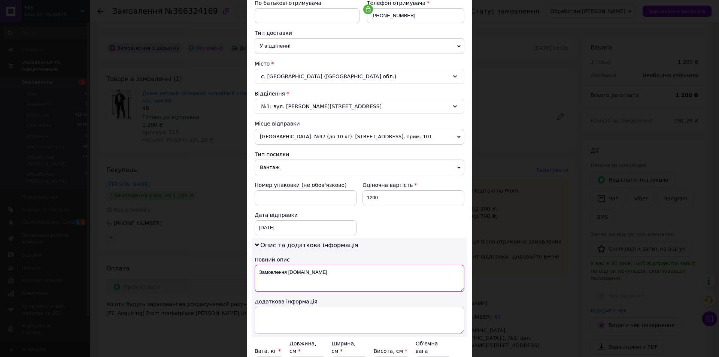
drag, startPoint x: 295, startPoint y: 272, endPoint x: 256, endPoint y: 274, distance: 39.7
click at [256, 274] on textarea "Замовлення Prom.ua" at bounding box center [359, 278] width 210 height 27
drag, startPoint x: 312, startPoint y: 273, endPoint x: 255, endPoint y: 271, distance: 57.3
click at [255, 271] on textarea "код 515 р 48/50 чорний" at bounding box center [359, 278] width 210 height 27
type textarea "код 515 р 48/50 чорний"
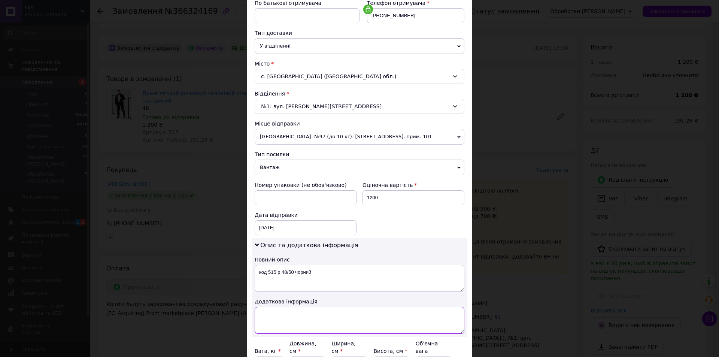
click at [277, 314] on textarea at bounding box center [359, 320] width 210 height 27
paste textarea "код 515 р 48/50 чорний"
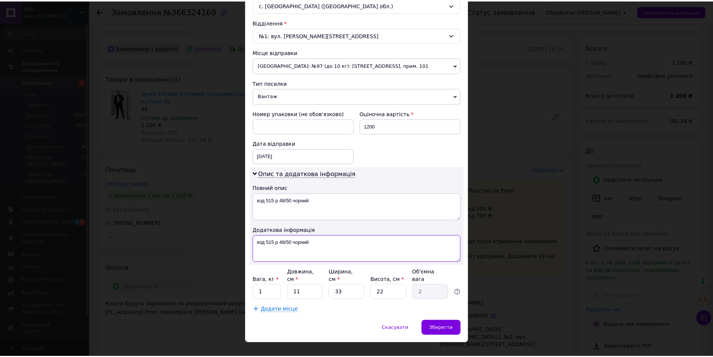
scroll to position [224, 0]
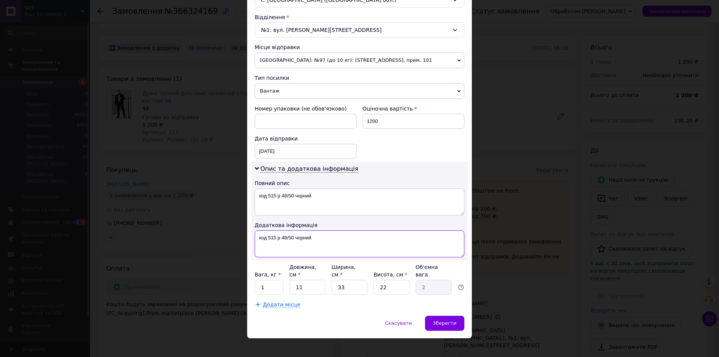
type textarea "код 515 р 48/50 чорний"
drag, startPoint x: 275, startPoint y: 275, endPoint x: 257, endPoint y: 278, distance: 18.1
click at [258, 280] on input "1" at bounding box center [268, 287] width 29 height 15
type input "2"
click at [452, 320] on span "Зберегти" at bounding box center [445, 323] width 24 height 6
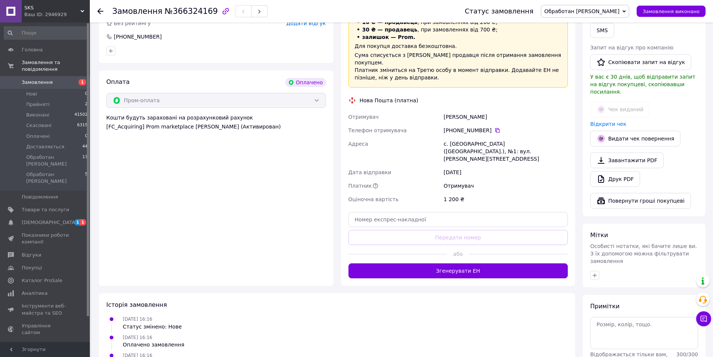
scroll to position [374, 0]
click at [443, 244] on div at bounding box center [397, 253] width 99 height 18
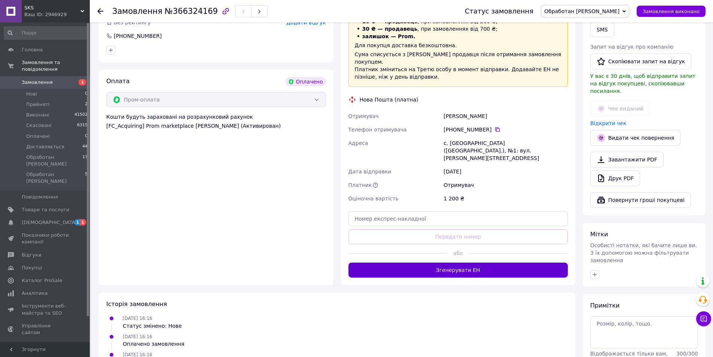
click at [446, 262] on button "Згенерувати ЕН" at bounding box center [458, 269] width 220 height 15
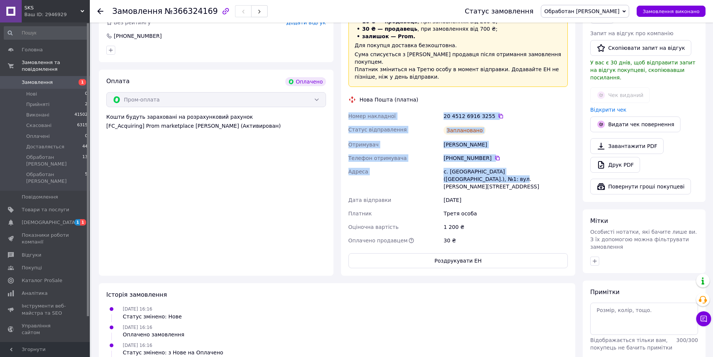
drag, startPoint x: 348, startPoint y: 84, endPoint x: 492, endPoint y: 157, distance: 161.5
click at [492, 157] on div "Доставка Редагувати «Дешева доставка»   для продавця Новою Поштою на Prom. Дост…" at bounding box center [458, 123] width 220 height 289
copy div "Номер накладної 20 4512 6916 3255   Статус відправлення Заплановано Отримувач С…"
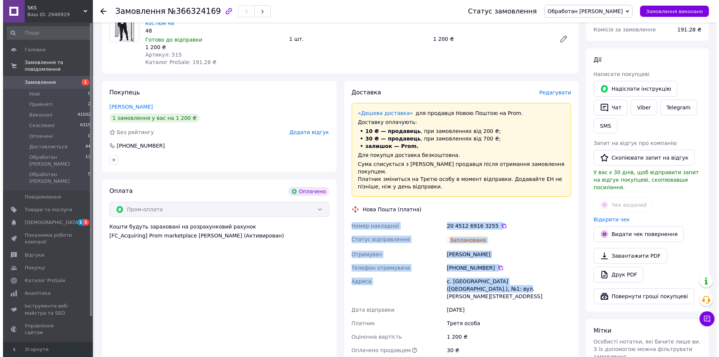
scroll to position [262, 0]
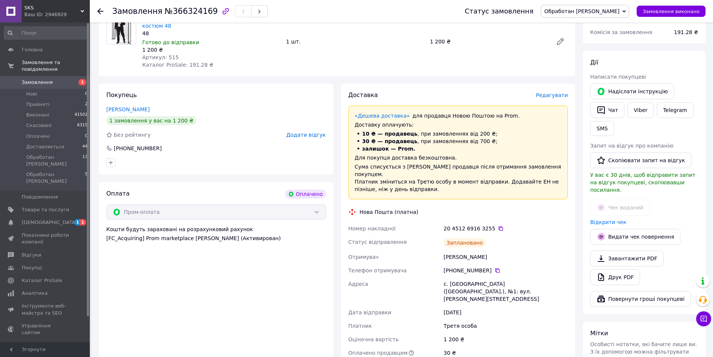
click at [550, 92] on span "Редагувати" at bounding box center [552, 95] width 32 height 6
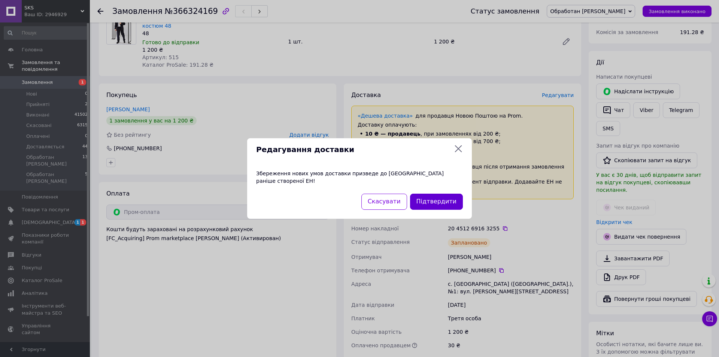
click at [439, 197] on button "Підтвердити" at bounding box center [436, 201] width 53 height 16
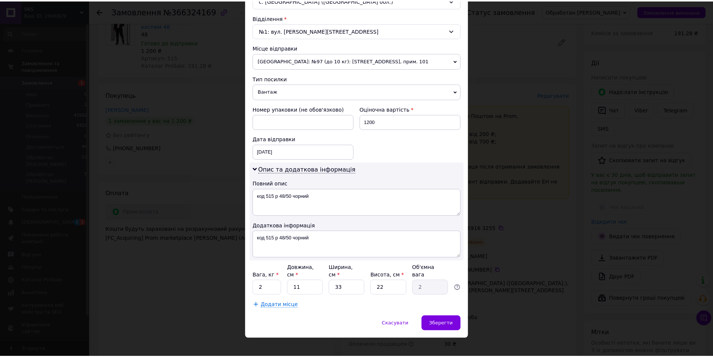
scroll to position [224, 0]
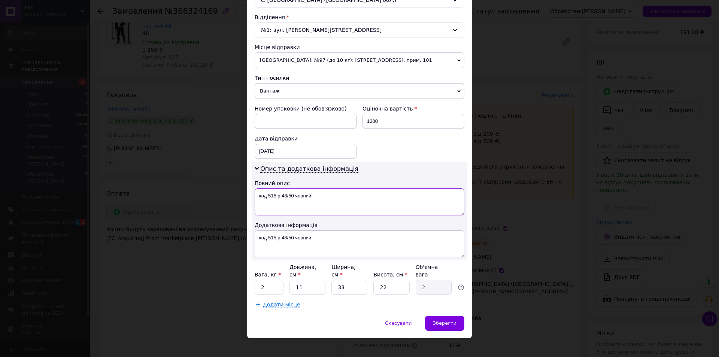
drag, startPoint x: 313, startPoint y: 195, endPoint x: 295, endPoint y: 196, distance: 18.4
click at [295, 196] on textarea "код 515 р 48/50 чорний" at bounding box center [359, 201] width 210 height 27
type textarea "код 515 р 48/50 темно синій"
drag, startPoint x: 317, startPoint y: 238, endPoint x: 292, endPoint y: 240, distance: 24.7
click at [292, 240] on textarea "код 515 р 48/50 чорний" at bounding box center [359, 243] width 210 height 27
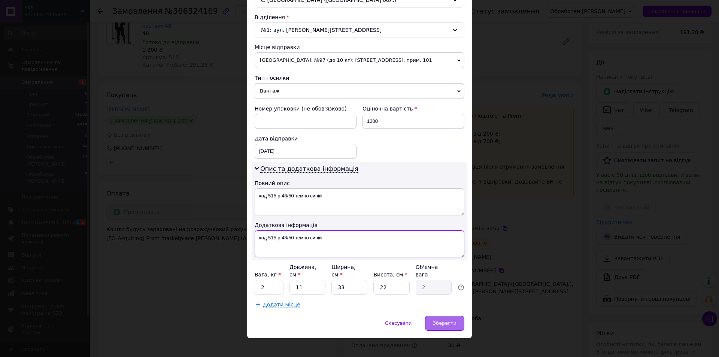
type textarea "код 515 р 48/50 темно синій"
click at [446, 320] on span "Зберегти" at bounding box center [445, 323] width 24 height 6
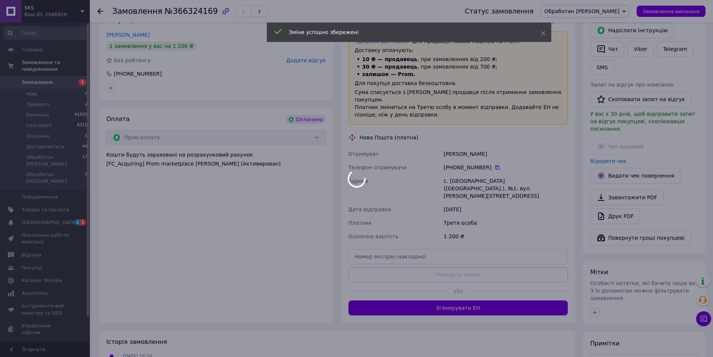
scroll to position [337, 0]
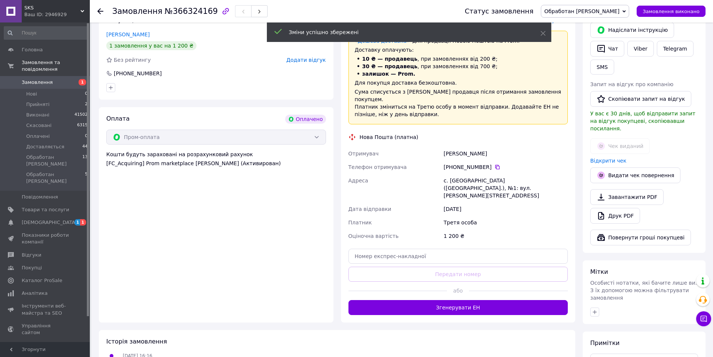
click at [459, 300] on button "Згенерувати ЕН" at bounding box center [458, 307] width 220 height 15
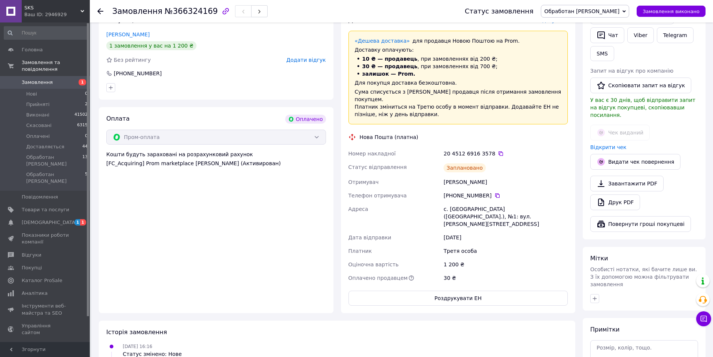
scroll to position [3, 0]
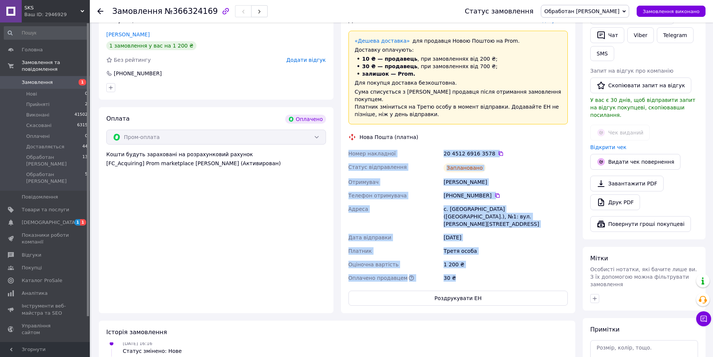
drag, startPoint x: 345, startPoint y: 122, endPoint x: 501, endPoint y: 249, distance: 201.1
click at [501, 249] on div "Доставка Редагувати «Дешева доставка»   для продавця Новою Поштою на Prom. Дост…" at bounding box center [458, 161] width 235 height 304
copy div "Номер накладної 20 4512 6916 3578   Статус відправлення Заплановано Отримувач С…"
click at [466, 290] on button "Роздрукувати ЕН" at bounding box center [458, 297] width 220 height 15
click at [49, 79] on span "Замовлення" at bounding box center [46, 82] width 48 height 7
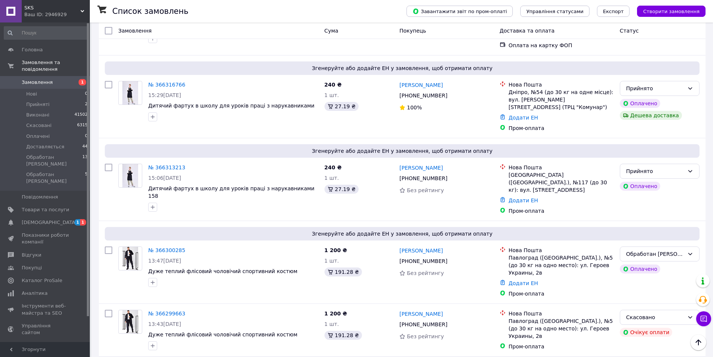
scroll to position [187, 0]
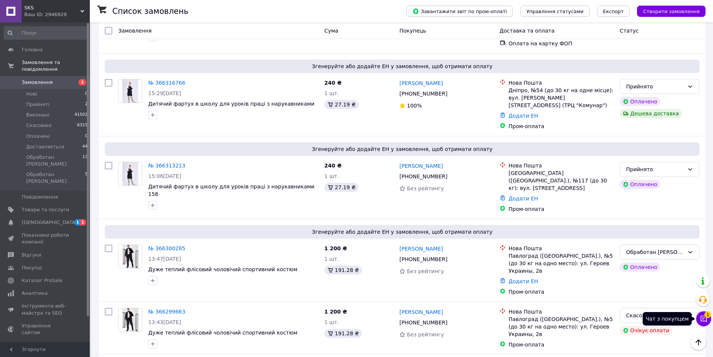
click at [706, 317] on span "1" at bounding box center [707, 314] width 7 height 7
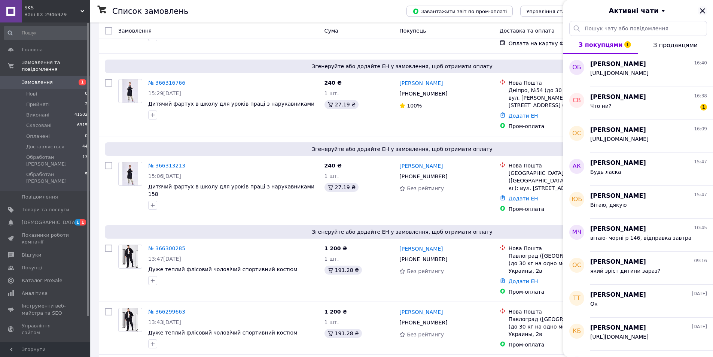
click at [700, 13] on icon "Закрити" at bounding box center [702, 10] width 5 height 5
